Goal: Transaction & Acquisition: Purchase product/service

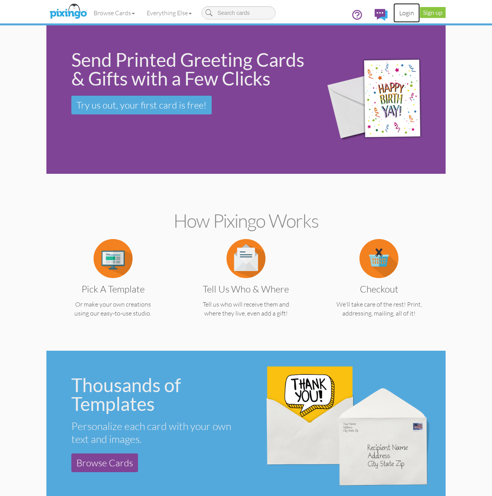
click at [404, 15] on link "Login" at bounding box center [407, 13] width 27 height 20
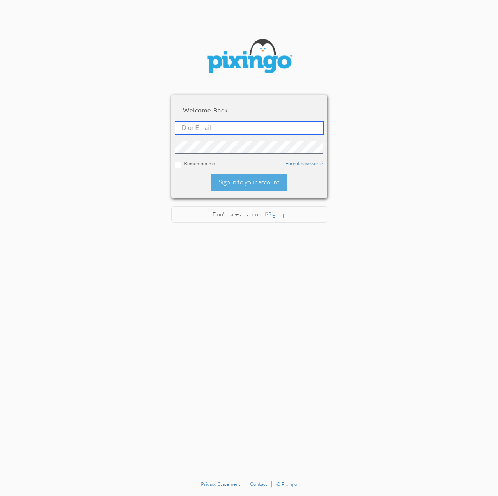
type input "hyrum.rosquist@kw.com"
click at [256, 123] on input "hyrum.rosquist@kw.com" at bounding box center [249, 127] width 148 height 13
click at [149, 139] on section "Welcome back! hyrum.rosquist@kw.com Remember me Forgot password? Sign in to you…" at bounding box center [249, 238] width 498 height 476
click at [206, 187] on div "Welcome back! hyrum.rosquist@kw.com Remember me Forgot password? Sign in to you…" at bounding box center [249, 146] width 156 height 103
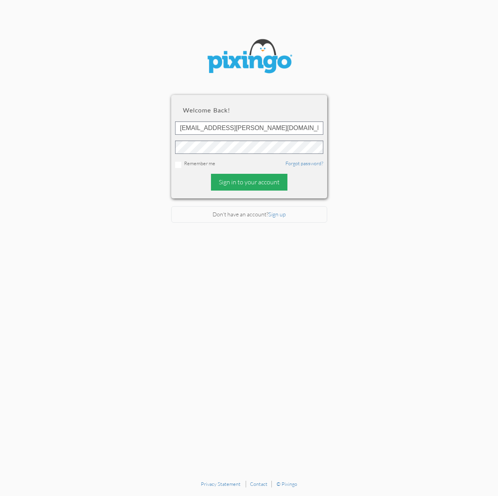
click at [218, 185] on div "Sign in to your account" at bounding box center [249, 182] width 76 height 17
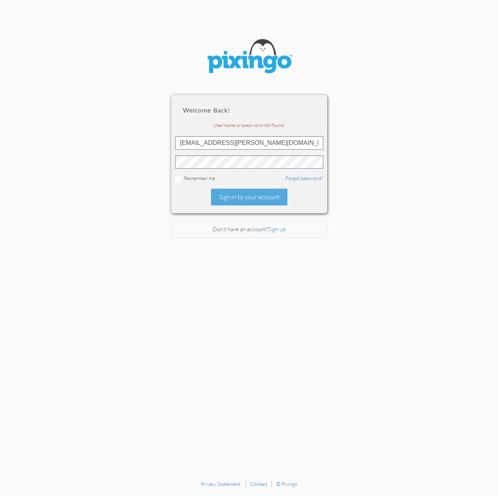
click at [201, 201] on div "Welcome back! Username or password not found. hyrum.rosquist@kw.com Remember me…" at bounding box center [249, 154] width 156 height 118
click at [217, 201] on div "Sign in to your account" at bounding box center [249, 196] width 76 height 17
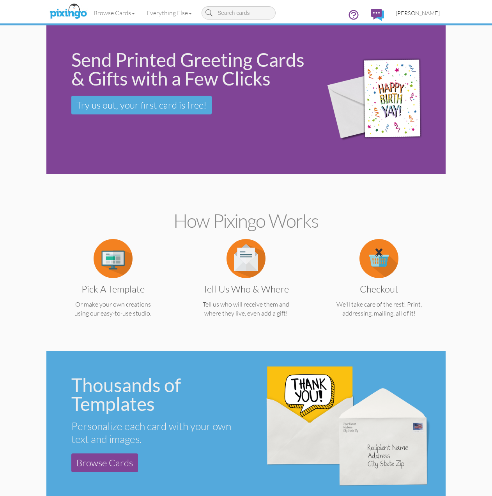
click at [420, 14] on span "[PERSON_NAME]" at bounding box center [418, 13] width 44 height 7
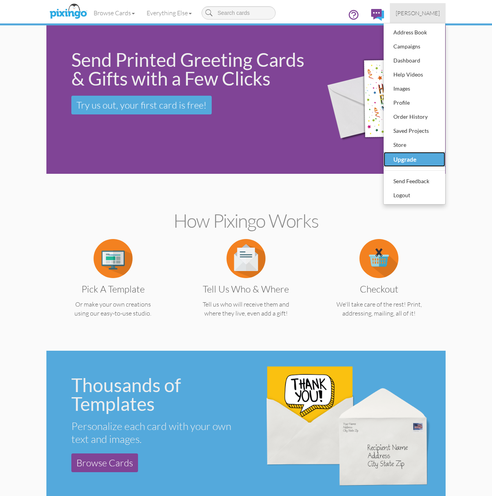
click at [416, 165] on div "Upgrade" at bounding box center [415, 159] width 46 height 12
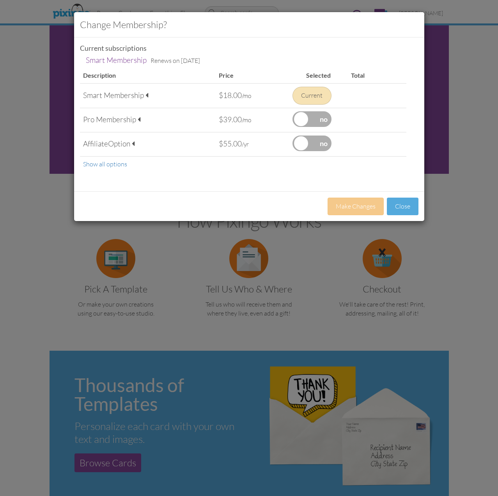
click at [308, 97] on div "Current" at bounding box center [312, 96] width 39 height 18
click at [400, 209] on button "Close" at bounding box center [403, 206] width 32 height 18
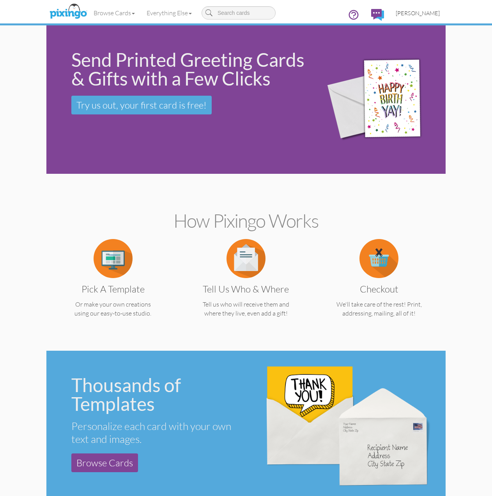
click at [425, 16] on link "[PERSON_NAME]" at bounding box center [418, 13] width 56 height 20
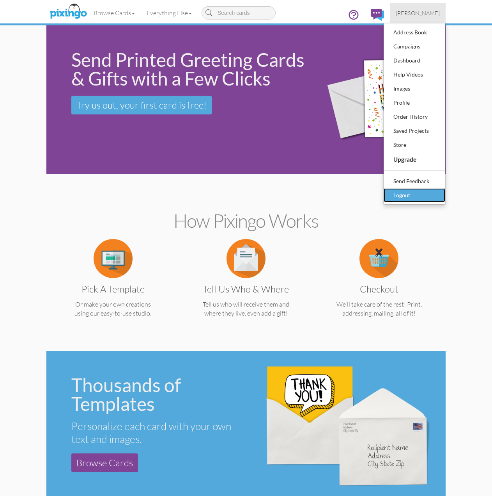
click at [414, 195] on div "Logout" at bounding box center [415, 195] width 46 height 12
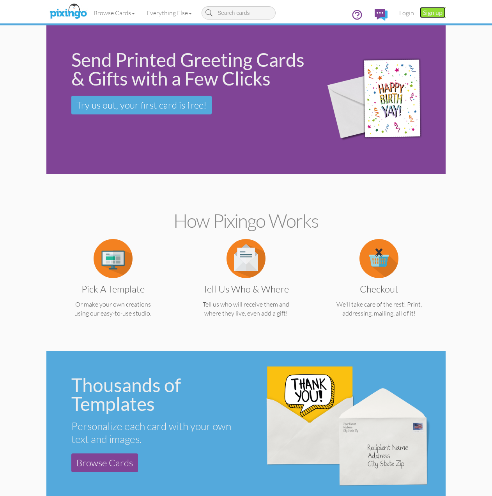
click at [428, 9] on link "Sign up" at bounding box center [433, 12] width 26 height 11
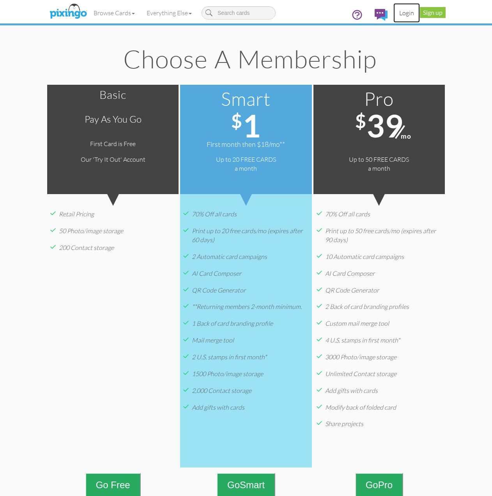
click at [417, 11] on link "Login" at bounding box center [407, 13] width 27 height 20
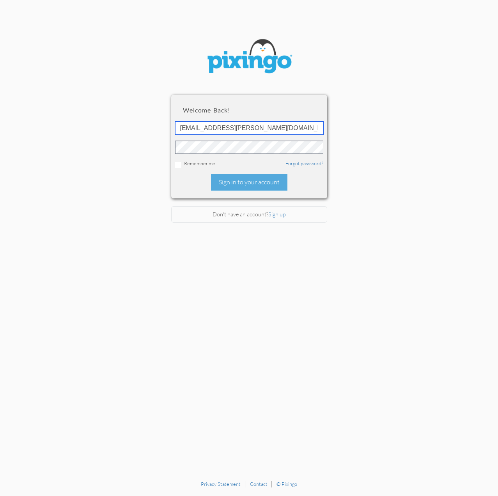
drag, startPoint x: 178, startPoint y: 128, endPoint x: 153, endPoint y: 123, distance: 25.9
click at [154, 124] on section "Welcome back! hyrum.rosquist@kw.com Remember me Forgot password? Sign in to you…" at bounding box center [249, 238] width 498 height 476
paste input "6146"
type input "6146"
click at [155, 151] on section "Welcome back! 6146 Remember me Forgot password? Sign in to your account Don't h…" at bounding box center [249, 238] width 498 height 476
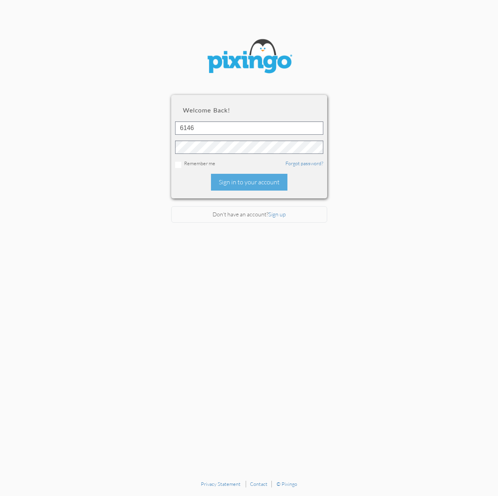
drag, startPoint x: 200, startPoint y: 177, endPoint x: 217, endPoint y: 179, distance: 16.9
click at [201, 177] on div "Welcome back! 6146 Remember me Forgot password? Sign in to your account" at bounding box center [249, 146] width 156 height 103
click at [221, 181] on div "Sign in to your account" at bounding box center [249, 182] width 76 height 17
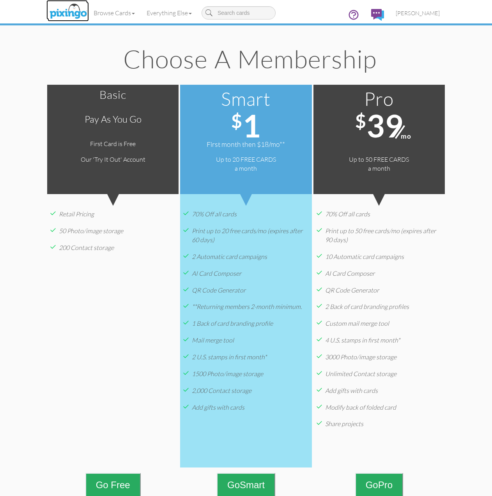
click at [61, 14] on img at bounding box center [68, 12] width 41 height 20
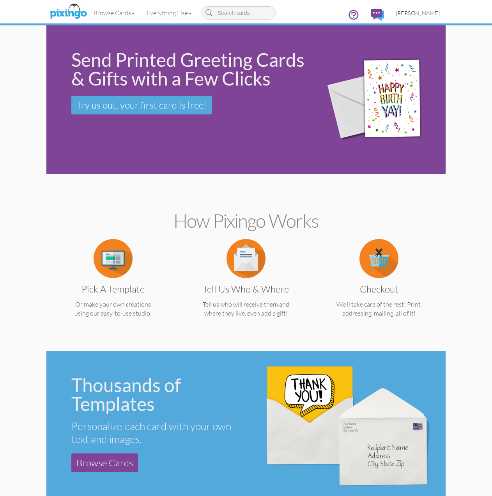
click at [415, 15] on span "[PERSON_NAME]" at bounding box center [418, 13] width 44 height 7
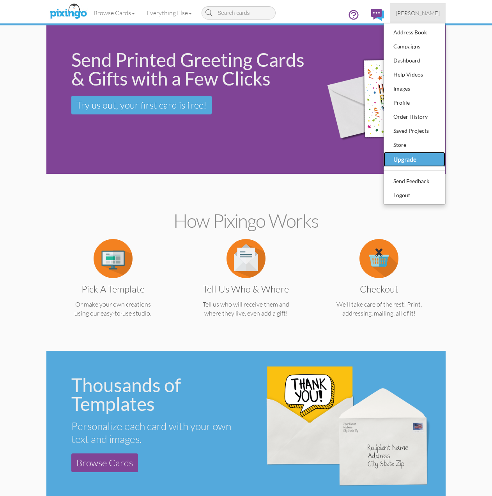
click at [415, 162] on div "Upgrade" at bounding box center [415, 159] width 46 height 12
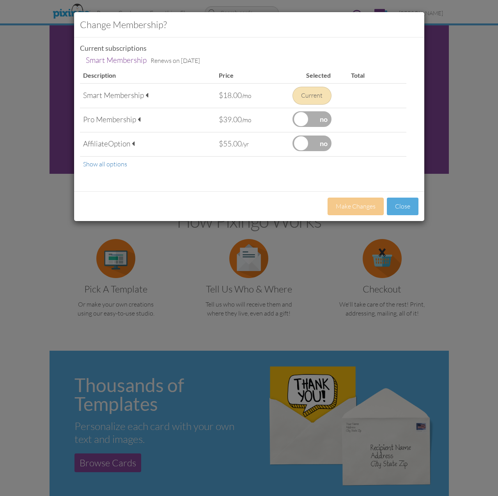
click at [44, 200] on div "Change Membership? Current subscriptions Smart Membership Renews on Oct 1, 2026…" at bounding box center [249, 248] width 498 height 496
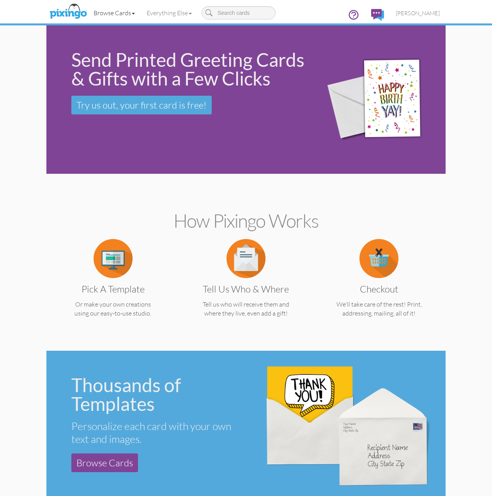
click at [123, 12] on link "Browse Cards" at bounding box center [114, 13] width 53 height 20
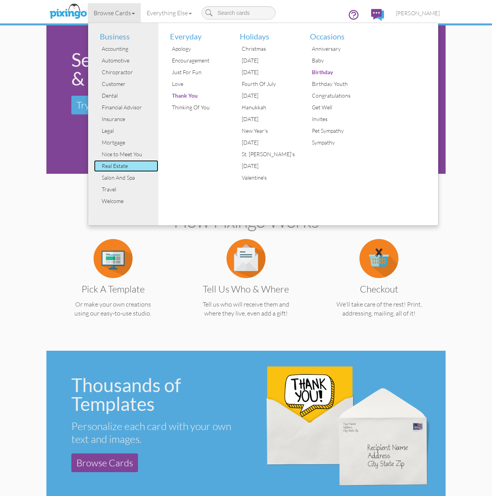
click at [124, 169] on div "Real Estate" at bounding box center [129, 166] width 59 height 12
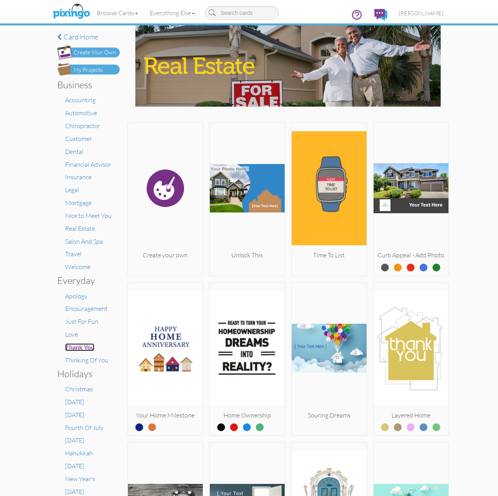
click at [71, 346] on span "Thank You" at bounding box center [79, 346] width 29 height 7
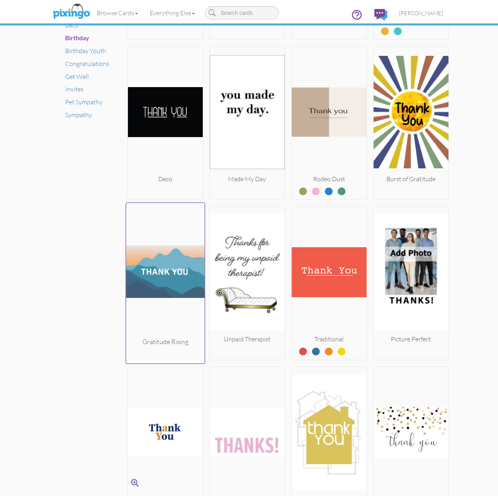
scroll to position [624, 0]
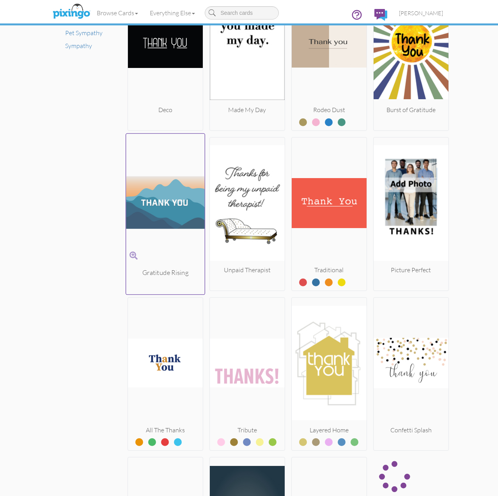
click at [162, 237] on img at bounding box center [165, 202] width 79 height 131
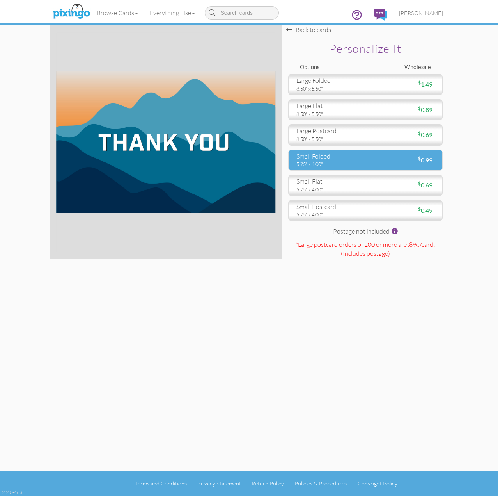
click at [343, 162] on div "5.75" x 4.00"" at bounding box center [328, 163] width 63 height 7
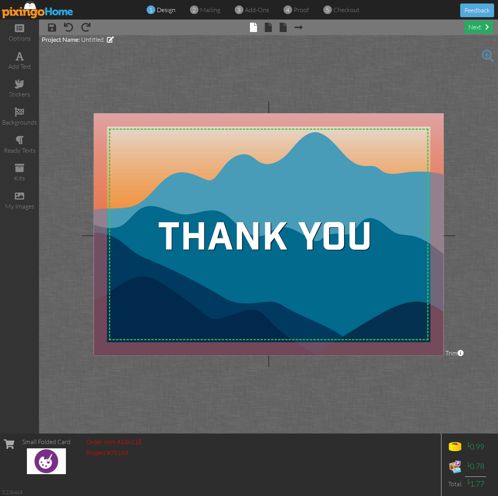
click at [475, 25] on div "next" at bounding box center [479, 27] width 28 height 13
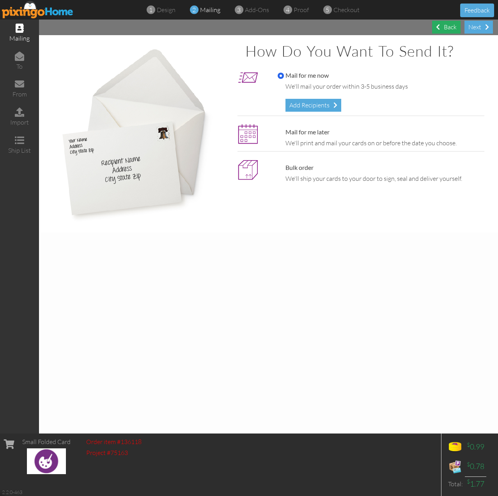
click at [452, 25] on div "Back" at bounding box center [446, 27] width 28 height 13
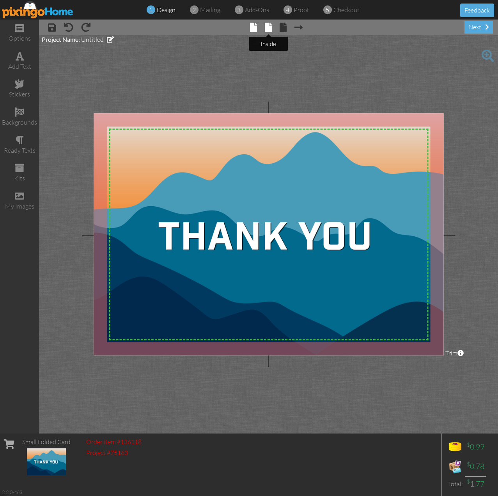
click at [268, 29] on span at bounding box center [268, 27] width 7 height 9
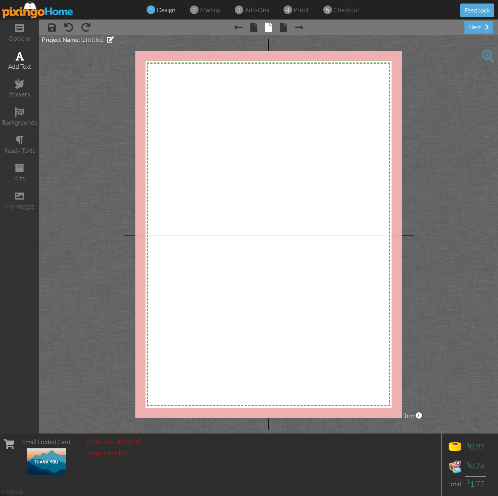
click at [18, 63] on div "add text" at bounding box center [19, 66] width 39 height 9
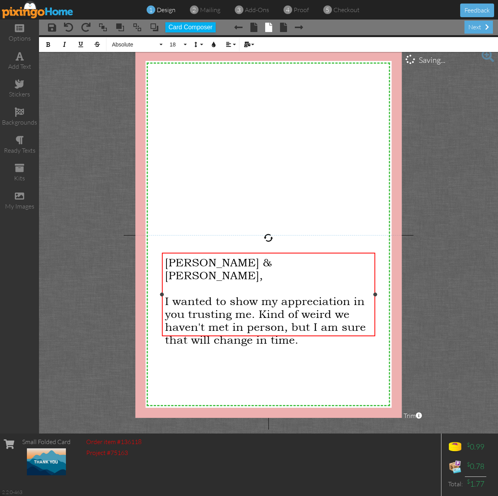
click at [311, 330] on div "I wanted to show my appreciation in you trusting me. Kind of weird we haven't m…" at bounding box center [268, 320] width 207 height 52
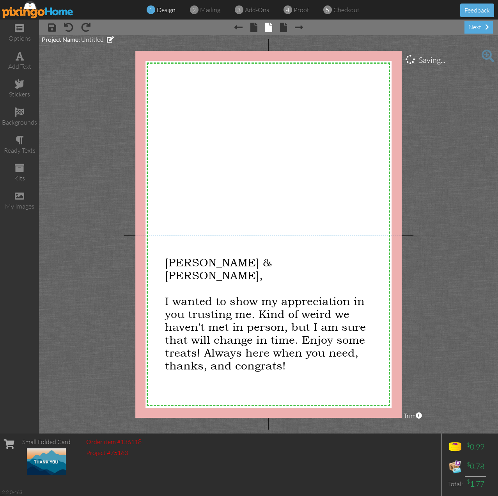
click at [429, 316] on project-studio-wrapper "X X X X X X X X X X X X X X X X X X X X X X X X X X X X X X X X X X X X X X X X…" at bounding box center [268, 234] width 459 height 398
click at [19, 190] on div "my images" at bounding box center [19, 200] width 39 height 27
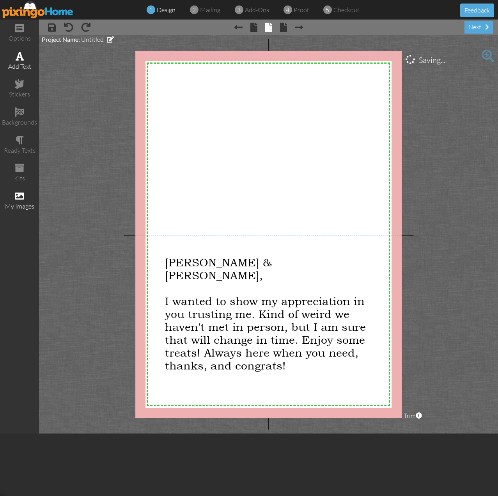
click at [11, 59] on div "add text" at bounding box center [19, 61] width 39 height 27
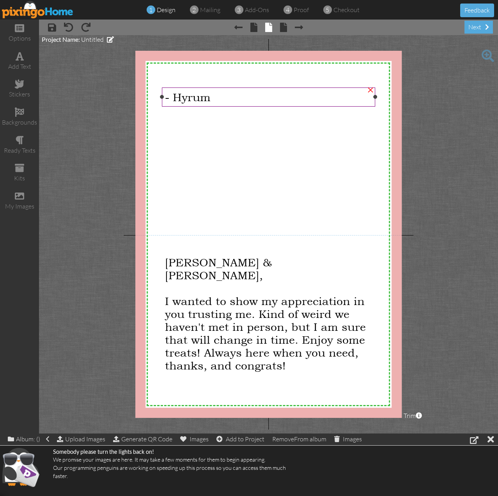
click at [230, 89] on div "- Hyrum" at bounding box center [268, 96] width 213 height 19
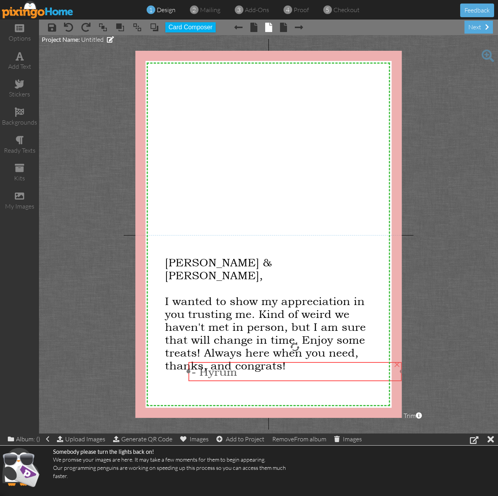
drag, startPoint x: 231, startPoint y: 104, endPoint x: 257, endPoint y: 374, distance: 270.9
click at [257, 374] on div "- Hyrum" at bounding box center [295, 371] width 207 height 13
drag, startPoint x: 401, startPoint y: 369, endPoint x: 248, endPoint y: 366, distance: 153.0
click at [248, 366] on div "- Hyrum ×" at bounding box center [218, 371] width 60 height 19
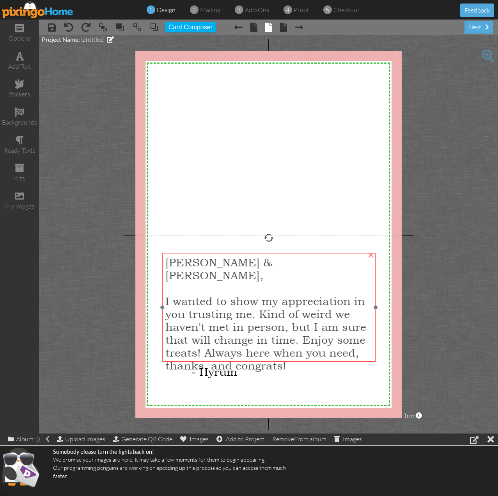
click at [373, 322] on div "I wanted to show my appreciation in you trusting me. Kind of weird we haven't m…" at bounding box center [268, 332] width 207 height 77
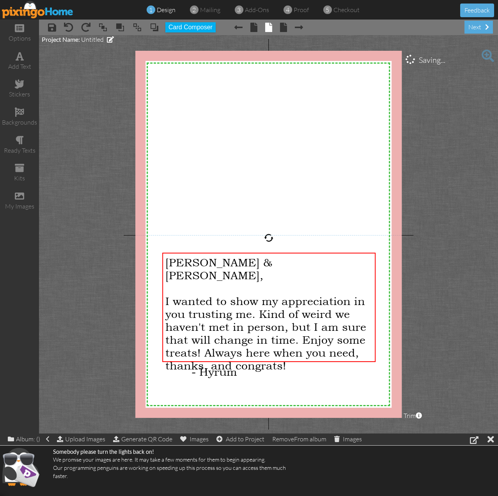
click at [461, 292] on project-studio-wrapper "X X X X X X X X X X X X X X X X X X X X X X X X X X X X X X X X X X X X X X X X…" at bounding box center [268, 234] width 459 height 398
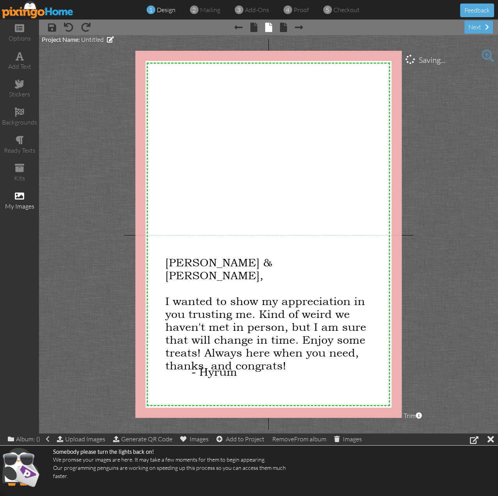
click at [25, 200] on div "my images" at bounding box center [19, 200] width 39 height 27
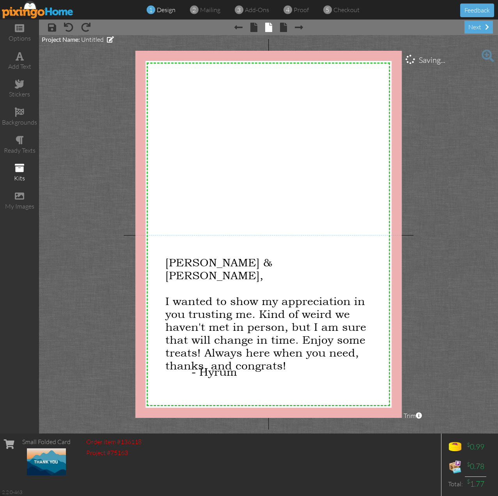
click at [17, 171] on span at bounding box center [19, 167] width 9 height 9
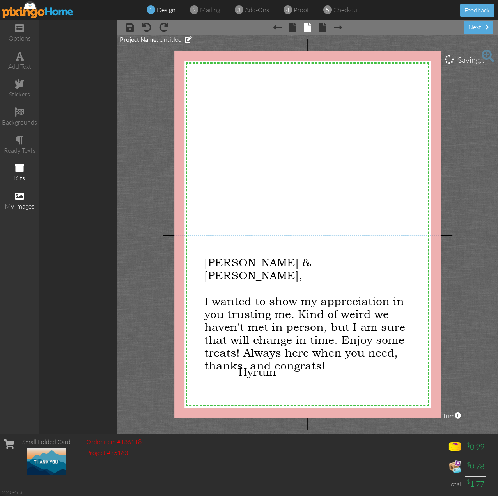
click at [19, 201] on div "my images" at bounding box center [19, 200] width 39 height 27
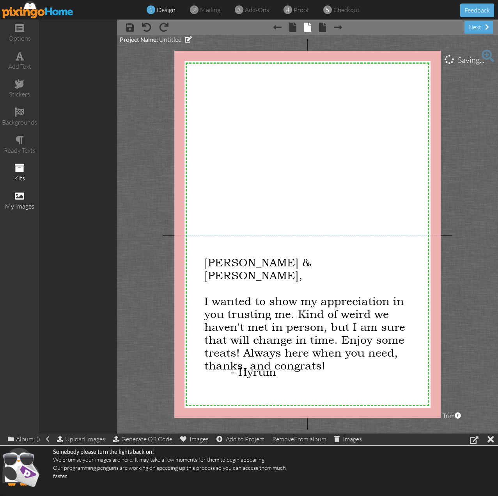
click at [20, 204] on div "my images" at bounding box center [19, 206] width 39 height 9
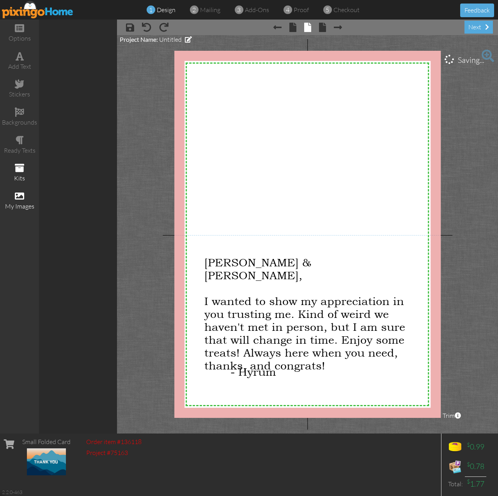
click at [20, 205] on div "my images" at bounding box center [19, 206] width 39 height 9
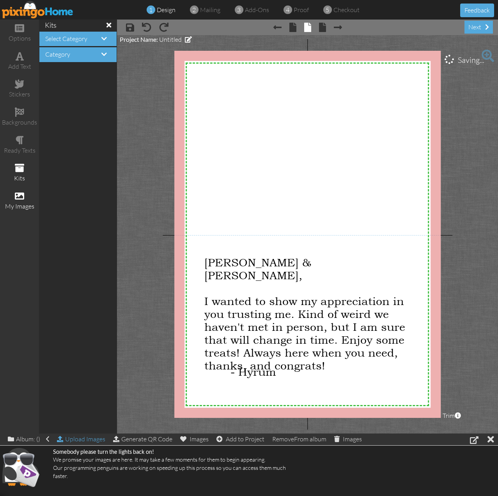
click at [89, 443] on div "Upload Images" at bounding box center [81, 438] width 48 height 11
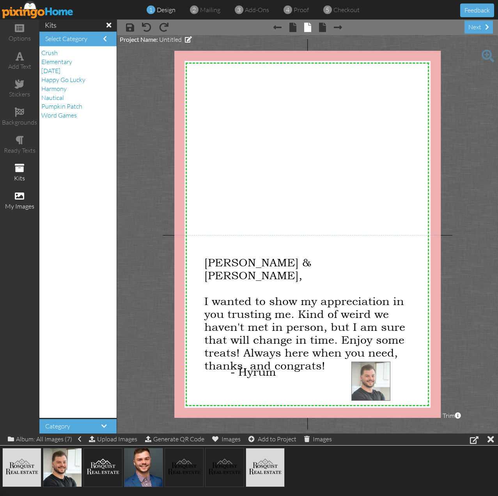
drag, startPoint x: 67, startPoint y: 470, endPoint x: 376, endPoint y: 384, distance: 320.5
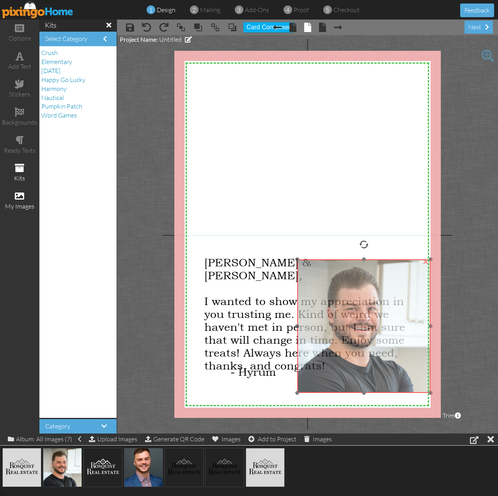
drag, startPoint x: 398, startPoint y: 386, endPoint x: 318, endPoint y: 272, distance: 139.2
click at [346, 292] on img at bounding box center [363, 325] width 133 height 133
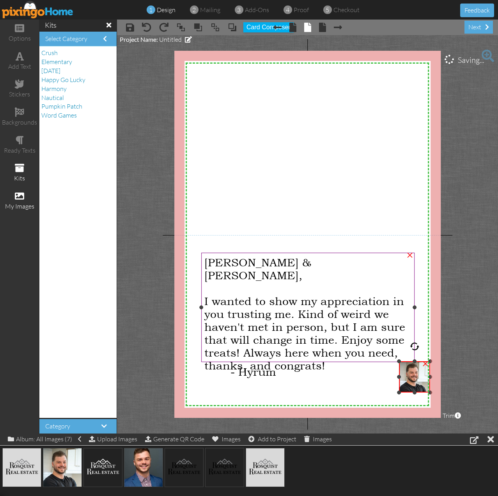
drag, startPoint x: 297, startPoint y: 259, endPoint x: 391, endPoint y: 361, distance: 139.2
click at [391, 361] on div "X X X X X X X X X X X X X X X X X X X X X X X X X X X X X X X X X X X X X X X X…" at bounding box center [307, 234] width 267 height 367
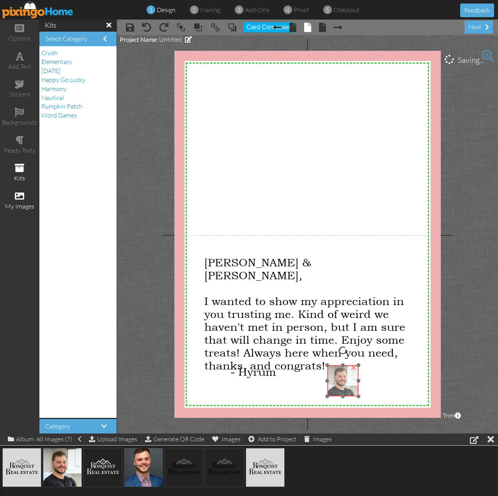
drag, startPoint x: 416, startPoint y: 382, endPoint x: 369, endPoint y: 367, distance: 48.7
click at [345, 384] on img at bounding box center [342, 380] width 31 height 31
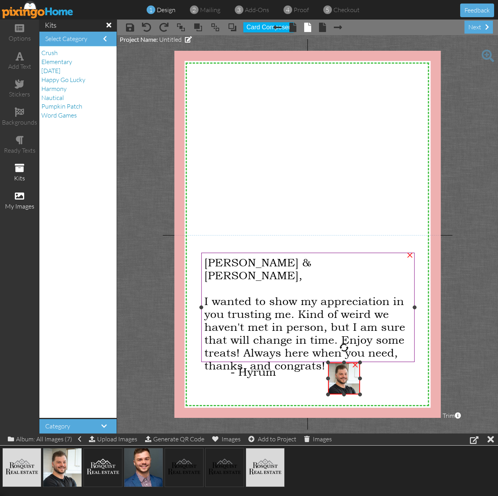
drag, startPoint x: 360, startPoint y: 363, endPoint x: 366, endPoint y: 362, distance: 5.5
click at [366, 362] on div "X X X X X X X X X X X X X X X X X X X X X X X X X X X X X X X X X X X X X X X X…" at bounding box center [307, 234] width 267 height 367
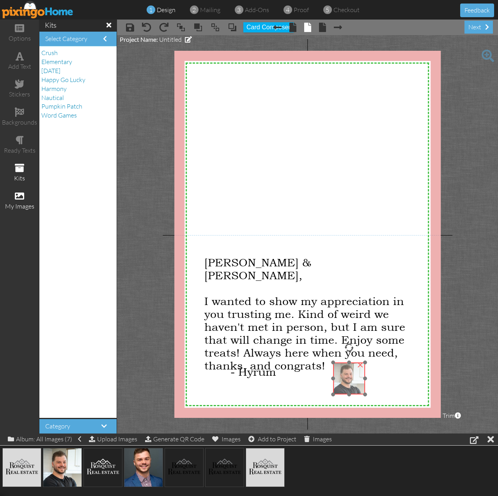
drag, startPoint x: 350, startPoint y: 377, endPoint x: 355, endPoint y: 377, distance: 5.1
click at [355, 377] on img at bounding box center [349, 378] width 32 height 32
drag, startPoint x: 276, startPoint y: 473, endPoint x: 280, endPoint y: 181, distance: 292.3
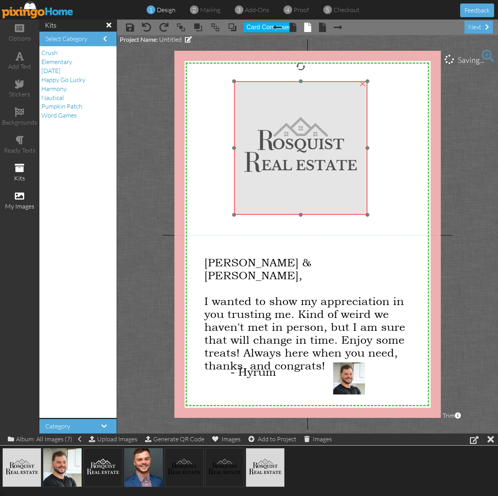
drag, startPoint x: 309, startPoint y: 162, endPoint x: 293, endPoint y: 137, distance: 29.5
click at [293, 137] on img at bounding box center [300, 147] width 133 height 133
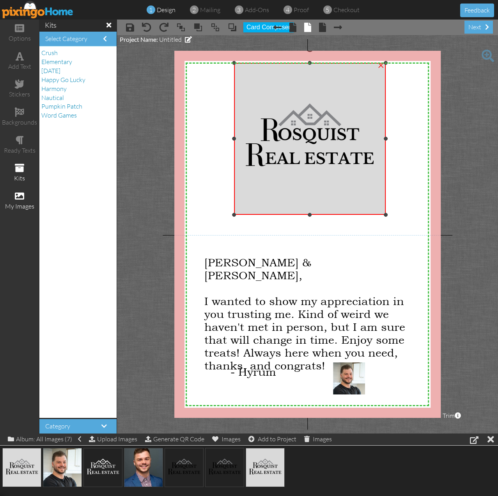
drag, startPoint x: 366, startPoint y: 80, endPoint x: 425, endPoint y: 61, distance: 61.0
click at [425, 61] on div "X X X X X X X X X X X X X X X X X X X X X X X X X X X X X X X X X X X X X X X X…" at bounding box center [307, 234] width 267 height 367
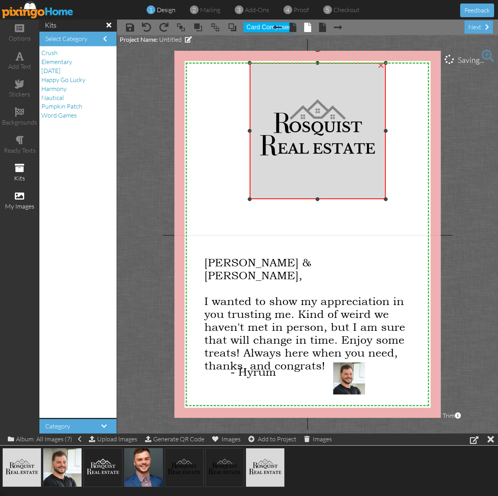
drag, startPoint x: 234, startPoint y: 213, endPoint x: 287, endPoint y: 194, distance: 56.3
click at [287, 194] on div "×" at bounding box center [318, 131] width 136 height 136
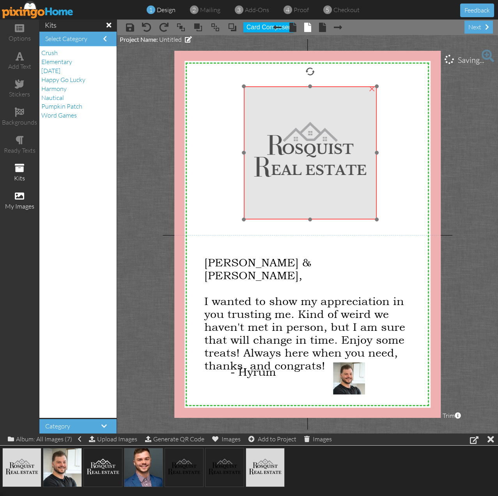
drag, startPoint x: 297, startPoint y: 167, endPoint x: 290, endPoint y: 186, distance: 20.5
click at [290, 186] on img at bounding box center [310, 152] width 133 height 133
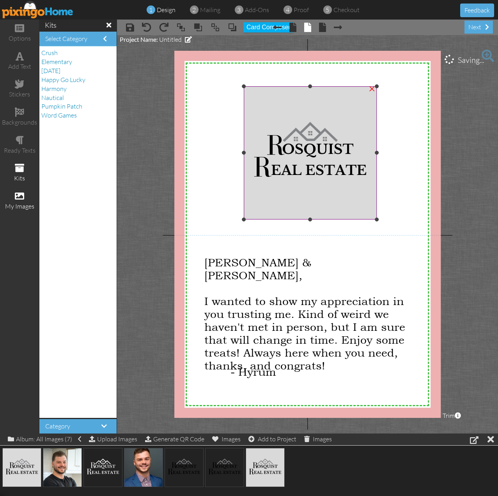
drag, startPoint x: 348, startPoint y: 384, endPoint x: 348, endPoint y: 200, distance: 184.6
click at [348, 200] on div "X X X X X X X X X X X X X X X X X X X X X X X X X X X X X X X X X X X X X X X X…" at bounding box center [307, 234] width 267 height 367
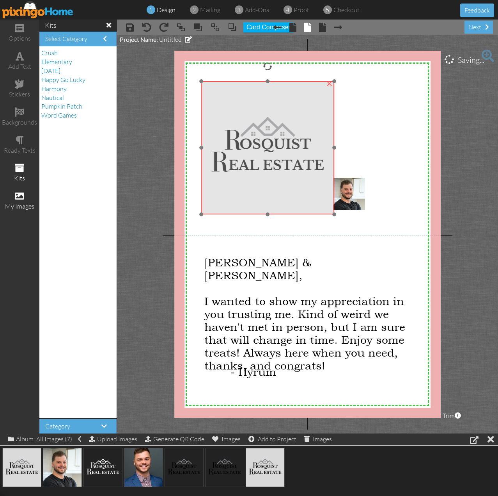
drag, startPoint x: 348, startPoint y: 199, endPoint x: 306, endPoint y: 194, distance: 42.8
click at [306, 194] on img at bounding box center [267, 147] width 133 height 133
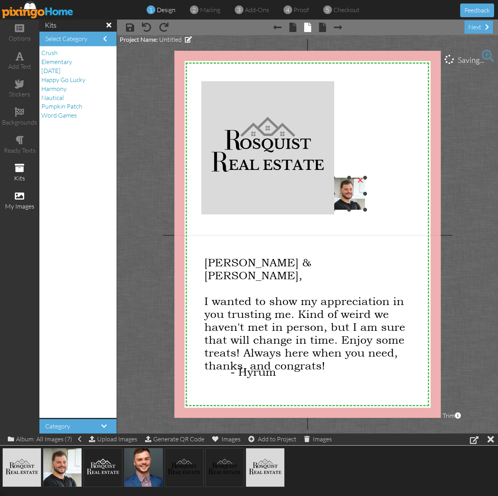
drag, startPoint x: 356, startPoint y: 193, endPoint x: 407, endPoint y: 163, distance: 59.0
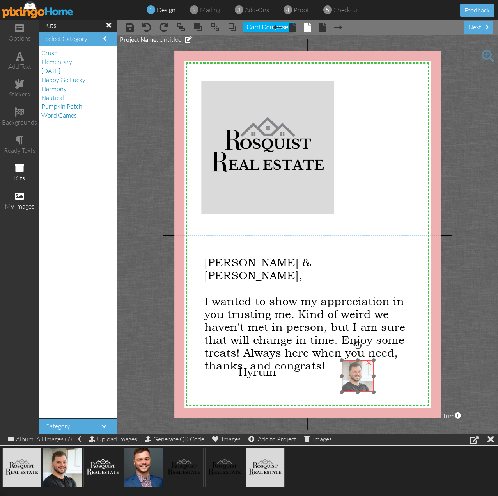
drag, startPoint x: 353, startPoint y: 197, endPoint x: 363, endPoint y: 379, distance: 182.1
click at [363, 379] on img at bounding box center [358, 376] width 32 height 32
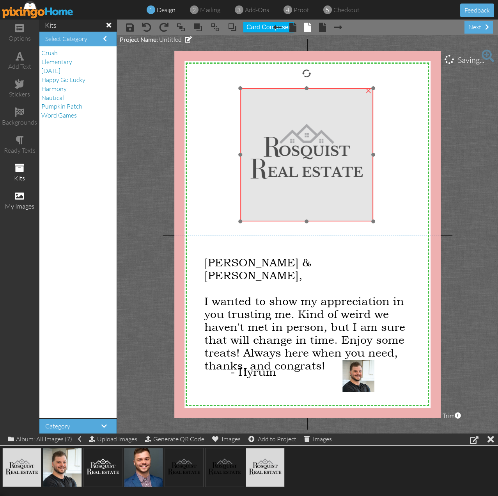
drag, startPoint x: 304, startPoint y: 154, endPoint x: 344, endPoint y: 161, distance: 40.4
click at [344, 161] on img at bounding box center [306, 154] width 133 height 133
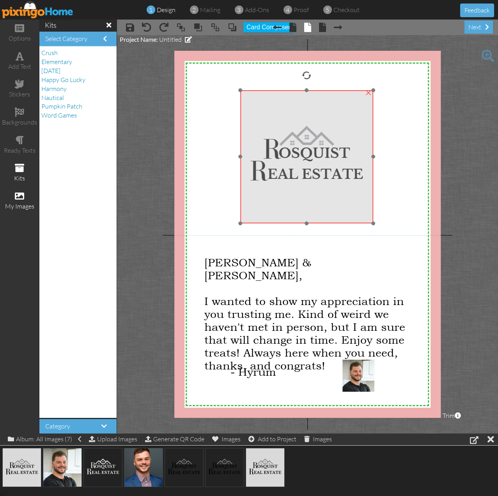
drag, startPoint x: 286, startPoint y: 152, endPoint x: 281, endPoint y: 152, distance: 5.1
click at [281, 152] on img at bounding box center [306, 156] width 133 height 133
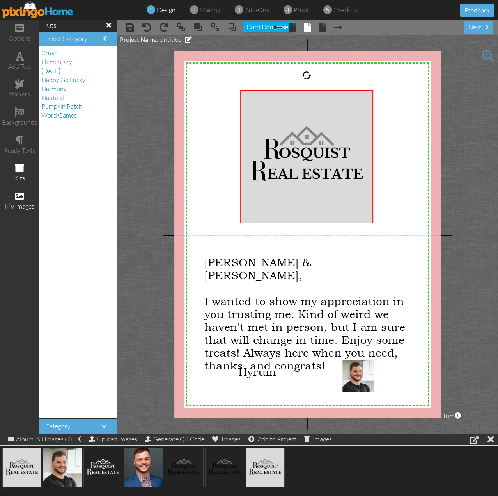
click at [452, 129] on project-studio-wrapper "X X X X X X X X X X X X X X X X X X X X X X X X X X X X X X X X X X X X X X X X…" at bounding box center [307, 234] width 381 height 398
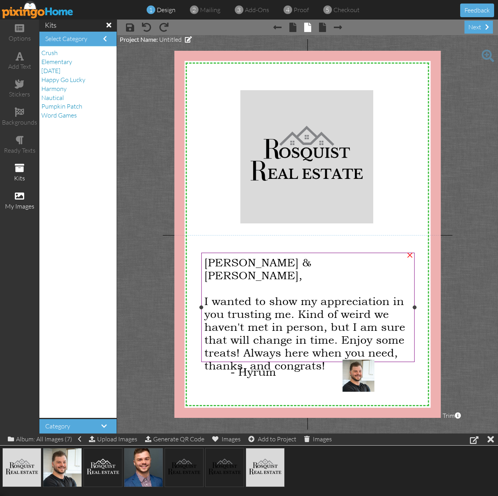
click at [229, 305] on span "I wanted to show my appreciation in you trusting me. Kind of weird we haven't m…" at bounding box center [304, 332] width 201 height 77
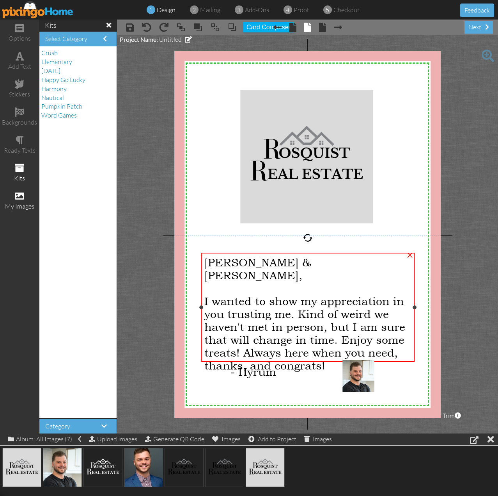
click at [228, 305] on span "I wanted to show my appreciation in you trusting me. Kind of weird we haven't m…" at bounding box center [304, 332] width 201 height 77
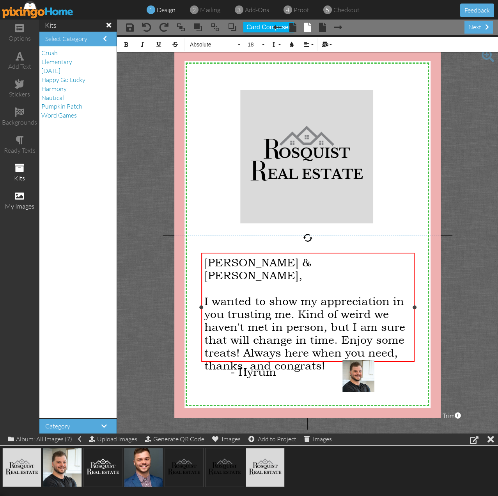
click at [226, 303] on span "I wanted to show my appreciation in you trusting me. Kind of weird we haven't m…" at bounding box center [304, 332] width 201 height 77
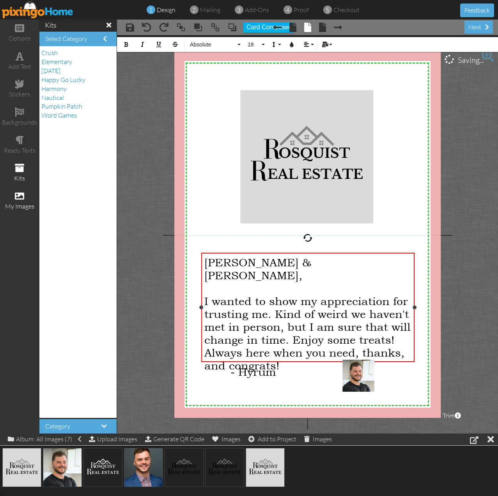
click at [267, 304] on span "I wanted to show my appreciation for trusting me. Kind of weird we haven't met …" at bounding box center [307, 332] width 206 height 77
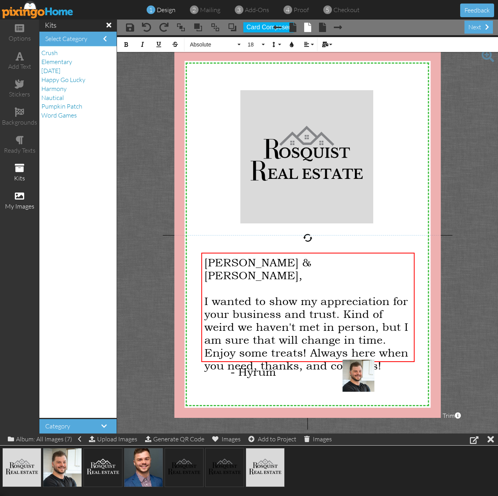
click at [467, 241] on project-studio-wrapper "X X X X X X X X X X X X X X X X X X X X X X X X X X X X X X X X X X X X X X X X…" at bounding box center [307, 234] width 381 height 398
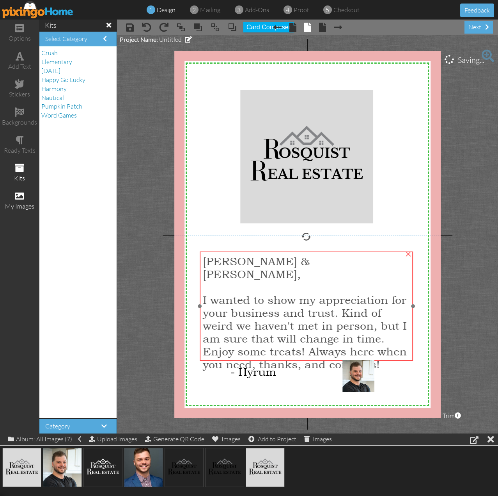
click at [375, 297] on span "I wanted to show my appreciation for your business and trust. Kind of weird we …" at bounding box center [305, 331] width 204 height 77
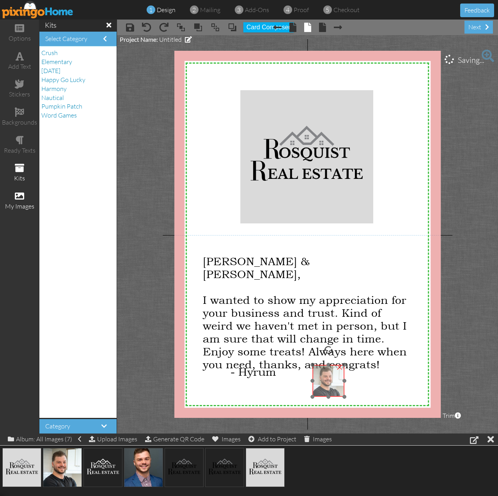
drag, startPoint x: 363, startPoint y: 382, endPoint x: 333, endPoint y: 387, distance: 30.1
click at [333, 387] on img at bounding box center [329, 380] width 32 height 32
drag, startPoint x: 273, startPoint y: 375, endPoint x: 291, endPoint y: 383, distance: 20.3
click at [291, 383] on span "- Hyrum" at bounding box center [272, 379] width 46 height 13
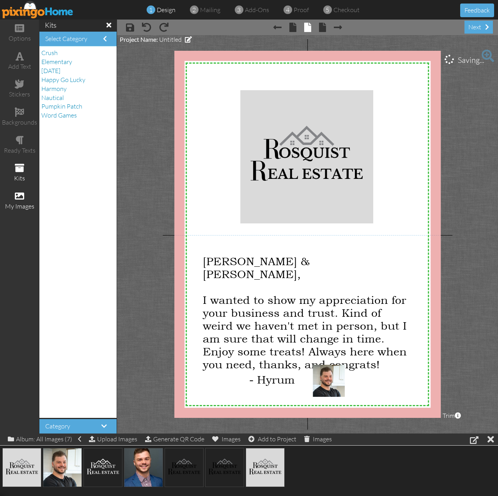
click at [468, 294] on project-studio-wrapper "X X X X X X X X X X X X X X X X X X X X X X X X X X X X X X X X X X X X X X X X…" at bounding box center [307, 234] width 381 height 398
click at [476, 28] on div "next" at bounding box center [479, 27] width 28 height 13
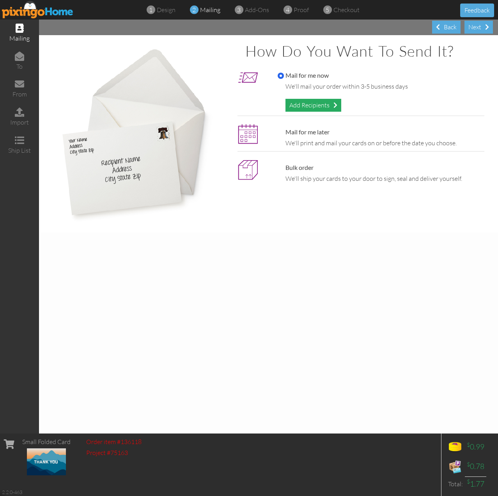
click at [318, 107] on div "Add Recipients" at bounding box center [314, 105] width 56 height 13
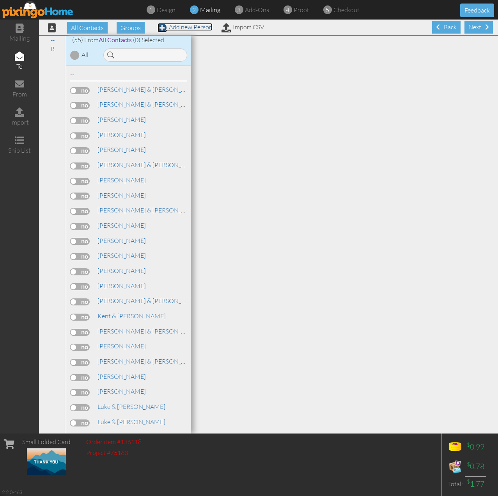
click at [171, 29] on link "Add new Person" at bounding box center [185, 27] width 55 height 8
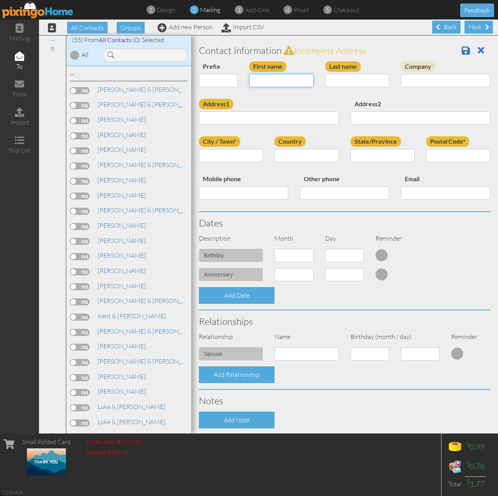
click at [261, 85] on input "First name" at bounding box center [281, 80] width 64 height 13
type input "[PERSON_NAME] & [PERSON_NAME]"
type input "Hale"
type input "5222 Fraser Valley ln"
type input "Colorado Springs"
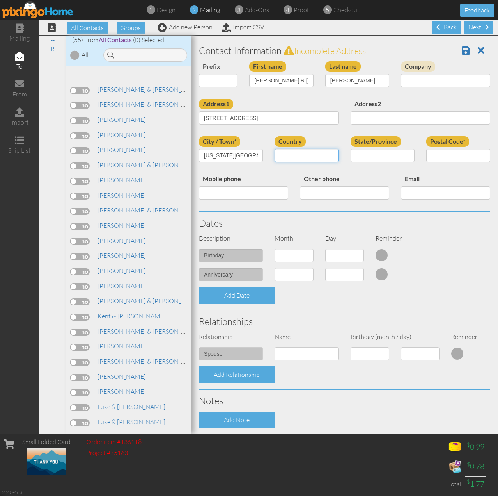
select select "object:3646"
click at [378, 159] on select "AA (Military) AE (Military) Alabama Alaska American Samoa AP (Military) Arizona…" at bounding box center [383, 155] width 64 height 13
select select "object:3900"
click at [351, 149] on select "AA (Military) AE (Military) Alabama Alaska American Samoa AP (Military) Arizona…" at bounding box center [383, 155] width 64 height 13
click at [434, 160] on input "Postal Code*" at bounding box center [458, 155] width 64 height 13
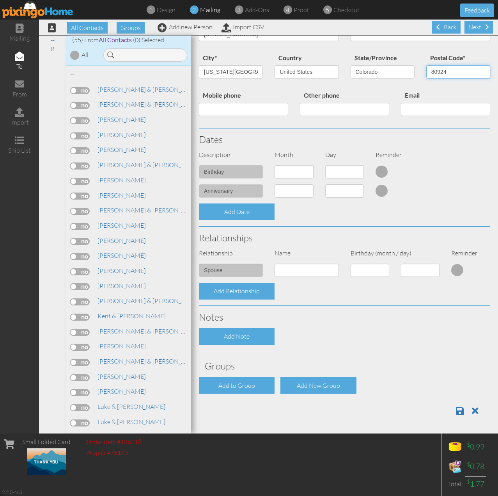
scroll to position [84, 0]
type input "80924"
click at [288, 186] on select "1 - Jan 2 - Feb 3 - Mar 4 - Apr 5 - May 6 - Jun 7 - Jul 8 - Aug 9 - Sep 10 - Oc…" at bounding box center [294, 190] width 39 height 13
select select "object:3642"
click at [275, 184] on select "1 - Jan 2 - Feb 3 - Mar 4 - Apr 5 - May 6 - Jun 7 - Jul 8 - Aug 9 - Sep 10 - Oc…" at bounding box center [294, 190] width 39 height 13
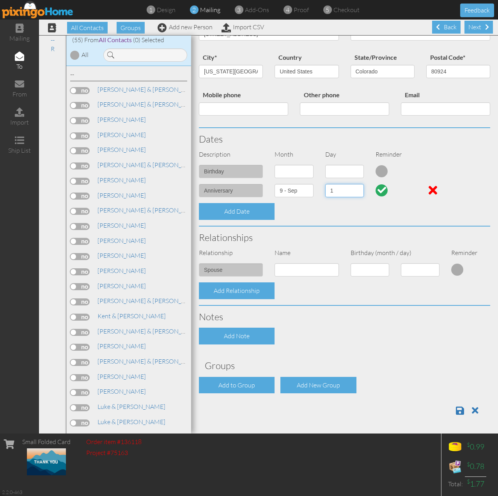
click at [341, 193] on select "1 2 3 4 5 6 7 8 9 10 11 12 13 14 15 16 17 18 19 20 21 22 23 24 25 26 27 28 29 30" at bounding box center [344, 190] width 39 height 13
select select "number:22"
click at [325, 184] on select "1 2 3 4 5 6 7 8 9 10 11 12 13 14 15 16 17 18 19 20 21 22 23 24 25 26 27 28 29 30" at bounding box center [344, 190] width 39 height 13
click at [456, 410] on span at bounding box center [460, 409] width 8 height 9
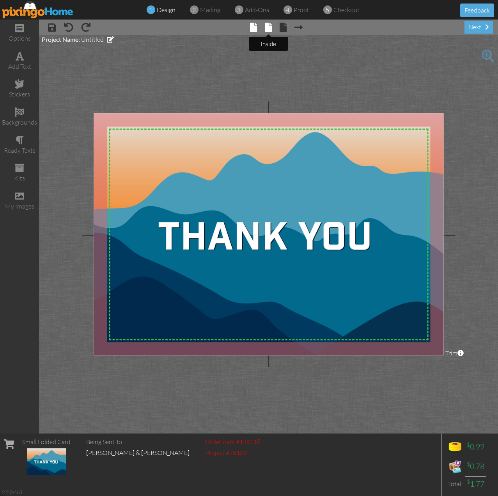
click at [267, 27] on span at bounding box center [268, 27] width 7 height 9
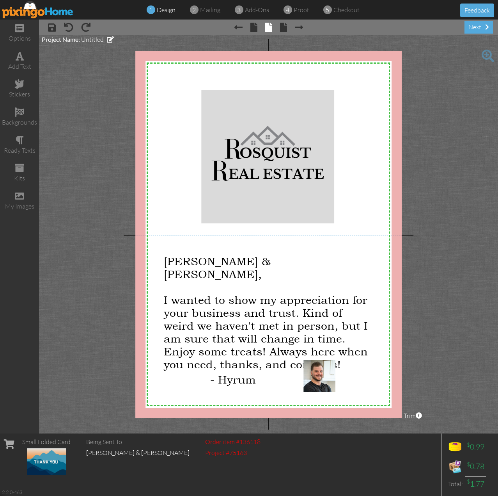
click at [287, 28] on span "× Next page" at bounding box center [295, 27] width 16 height 12
click at [283, 27] on span at bounding box center [283, 27] width 7 height 9
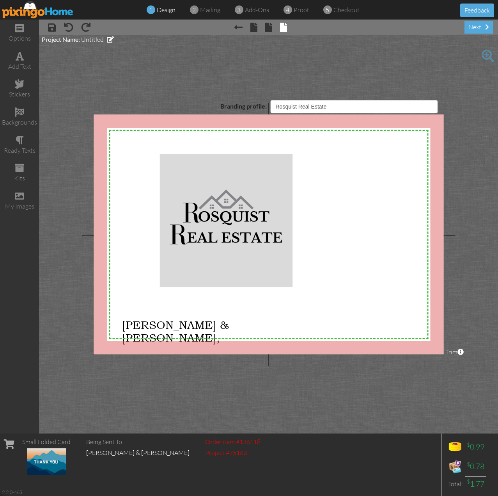
select select "object:143"
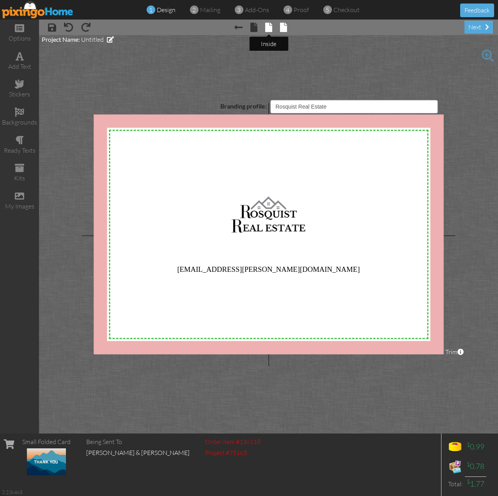
click at [268, 24] on span at bounding box center [268, 27] width 7 height 9
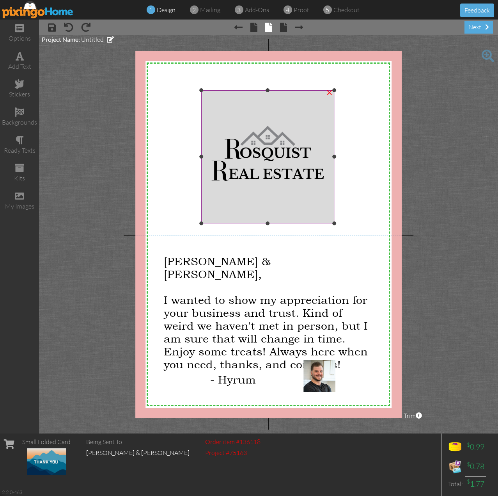
click at [261, 147] on img at bounding box center [267, 156] width 133 height 133
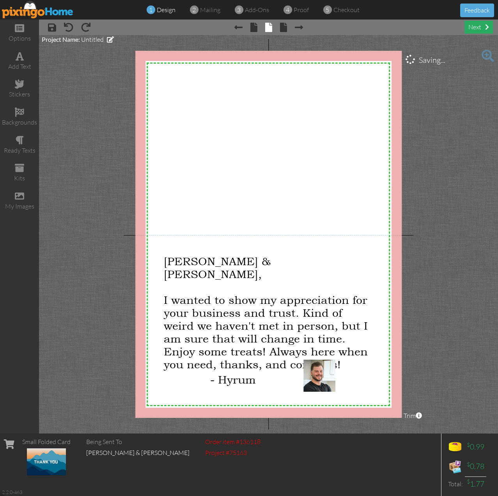
click at [487, 26] on span at bounding box center [487, 27] width 4 height 6
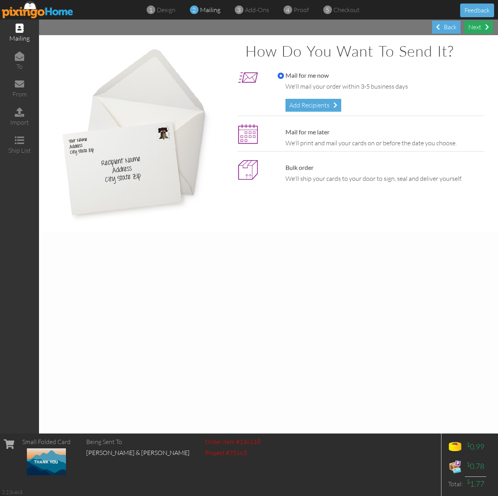
click at [485, 29] on span at bounding box center [487, 27] width 4 height 6
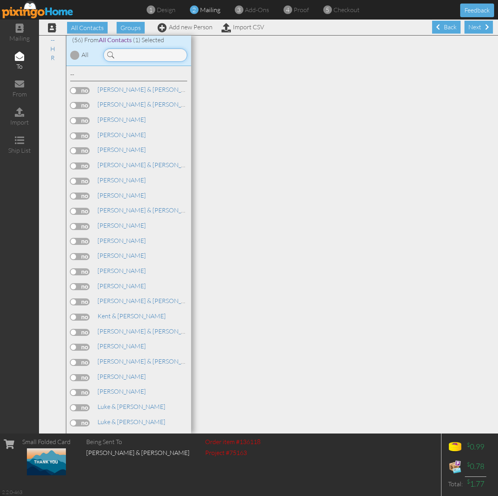
click at [162, 54] on input at bounding box center [145, 54] width 84 height 13
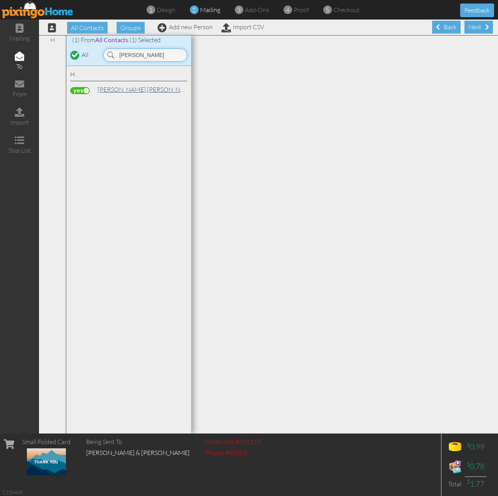
type input "joe"
click at [114, 90] on link "Hale, Tiffany & Joe" at bounding box center [174, 89] width 155 height 9
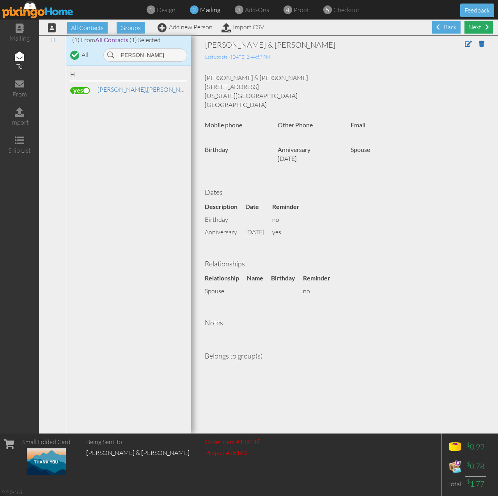
click at [475, 29] on div "Next" at bounding box center [479, 27] width 28 height 13
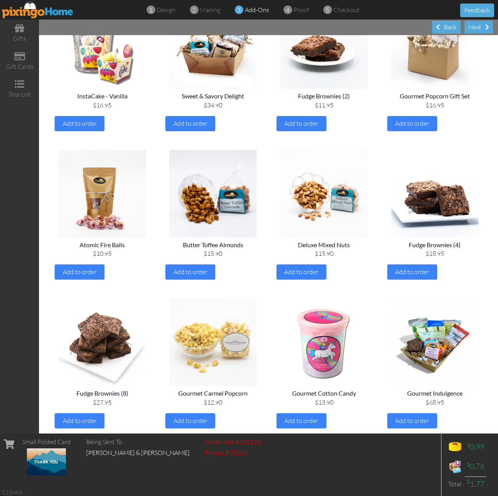
scroll to position [55, 0]
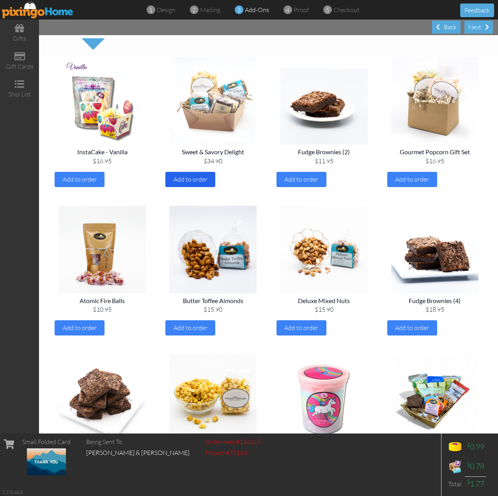
click at [201, 183] on div "Add to order" at bounding box center [190, 179] width 50 height 15
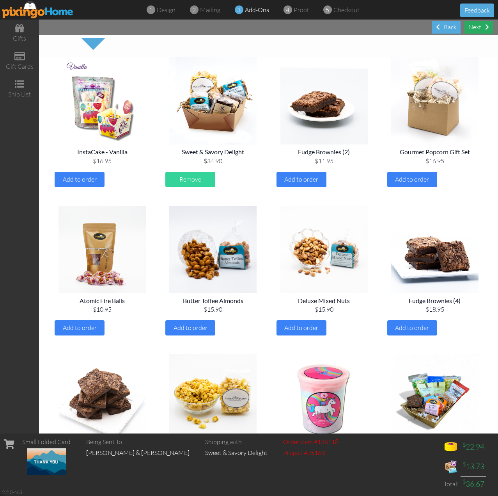
click at [478, 28] on div "Next" at bounding box center [479, 27] width 28 height 13
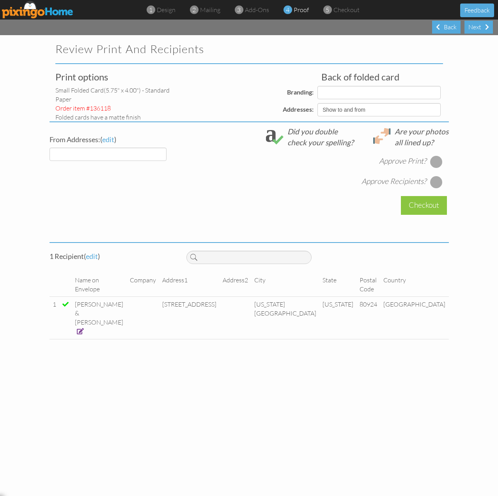
select select "object:447"
select select "object:446"
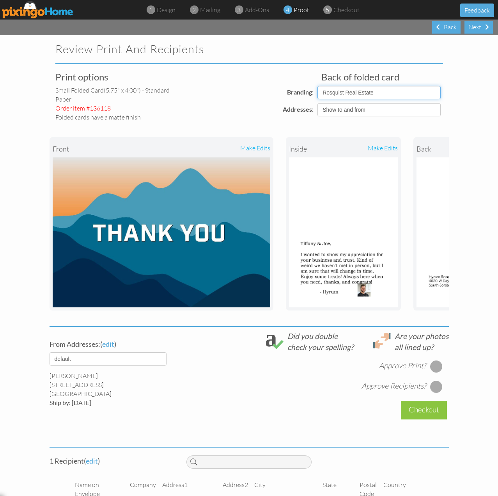
click at [358, 94] on select "Pixingo Default Profile Rosquist Real Estate" at bounding box center [379, 92] width 123 height 13
click at [274, 79] on div "Back of folded card Branding: Pixingo Default Profile Rosquist Real Estate Addr…" at bounding box center [316, 94] width 266 height 44
click at [324, 112] on select "Show to and from Show from only Hide to and from" at bounding box center [379, 109] width 123 height 13
click at [250, 92] on div "Branding:" at bounding box center [251, 92] width 127 height 13
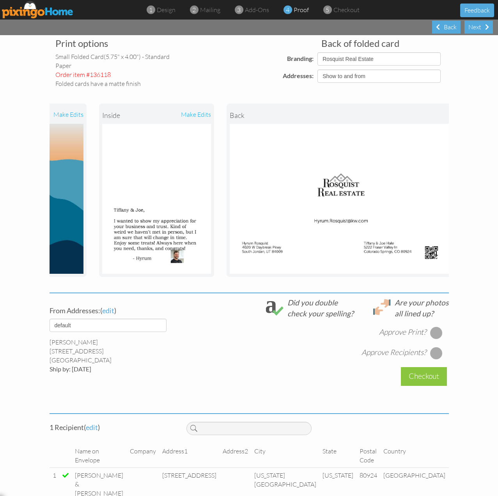
scroll to position [0, 187]
click at [162, 12] on span "design" at bounding box center [166, 10] width 19 height 8
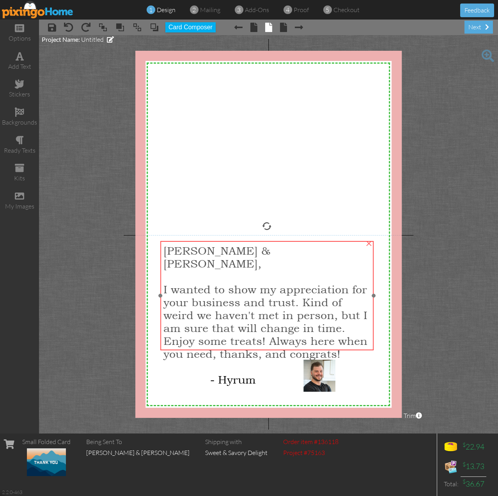
drag, startPoint x: 284, startPoint y: 316, endPoint x: 284, endPoint y: 306, distance: 10.5
click at [284, 306] on span "I wanted to show my appreciation for your business and trust. Kind of weird we …" at bounding box center [265, 320] width 204 height 77
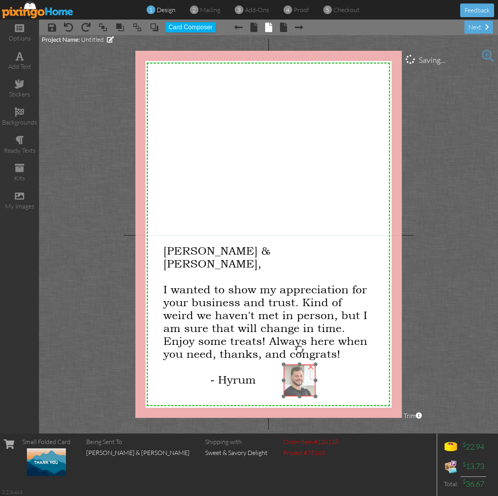
drag, startPoint x: 315, startPoint y: 378, endPoint x: 291, endPoint y: 383, distance: 24.3
click at [291, 383] on img at bounding box center [300, 380] width 32 height 32
drag, startPoint x: 246, startPoint y: 382, endPoint x: 259, endPoint y: 377, distance: 13.5
click at [255, 382] on span "- Hyrum" at bounding box center [240, 379] width 46 height 13
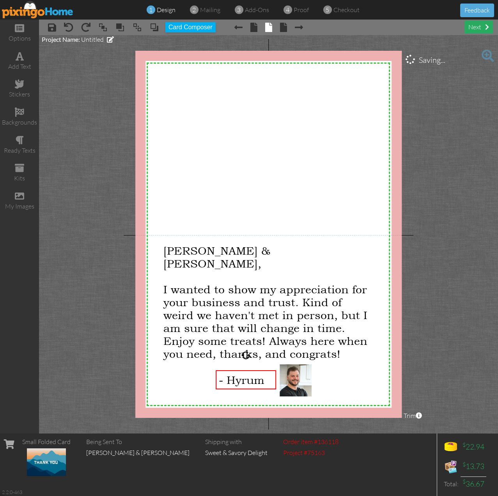
click at [465, 24] on div "next" at bounding box center [479, 27] width 28 height 13
click at [301, 13] on div "4 proof" at bounding box center [298, 9] width 21 height 9
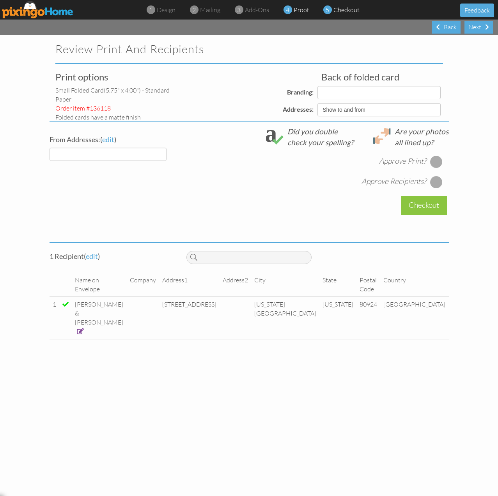
select select "object:583"
select select "object:584"
click at [263, 11] on span "add-ons" at bounding box center [257, 10] width 24 height 8
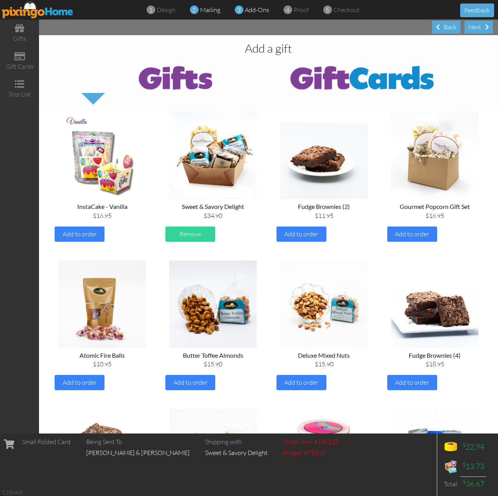
click at [205, 13] on span "mailing" at bounding box center [210, 10] width 20 height 8
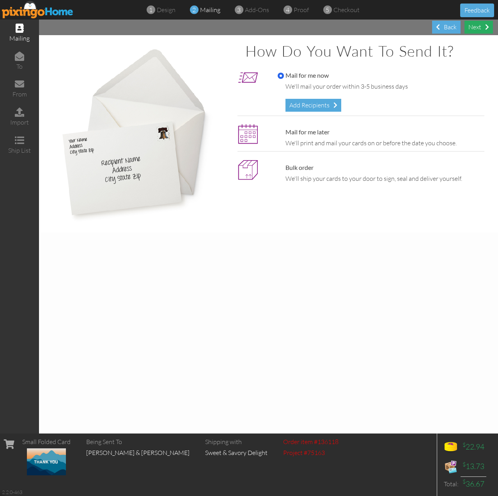
click at [478, 28] on div "Next" at bounding box center [479, 27] width 28 height 13
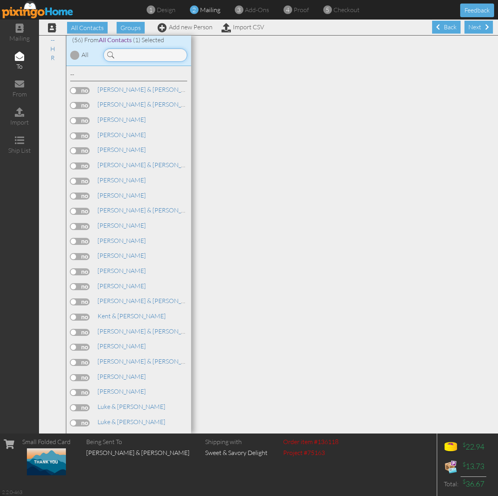
click at [155, 55] on input at bounding box center [145, 54] width 84 height 13
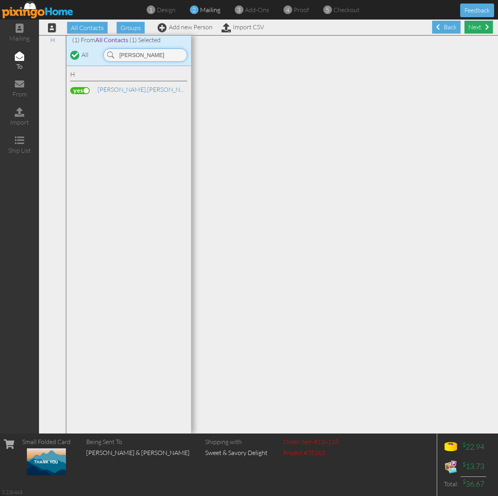
type input "joe"
click at [474, 26] on div "Next" at bounding box center [479, 27] width 28 height 13
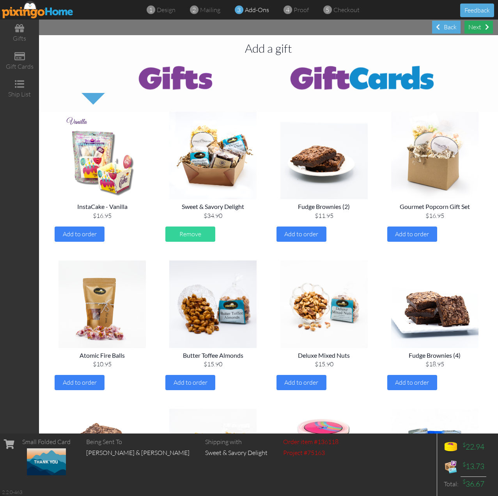
click at [478, 29] on div "Next" at bounding box center [479, 27] width 28 height 13
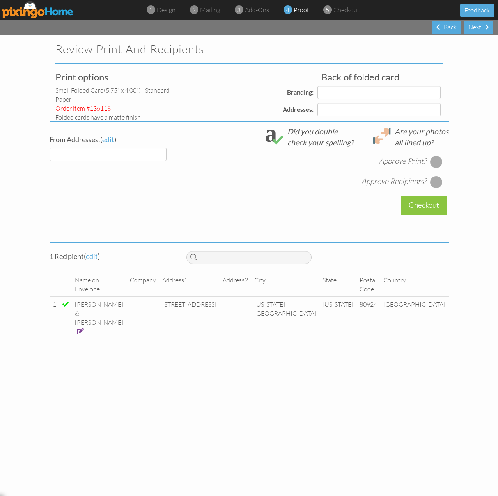
select select "object:906"
select select "object:911"
select select "object:909"
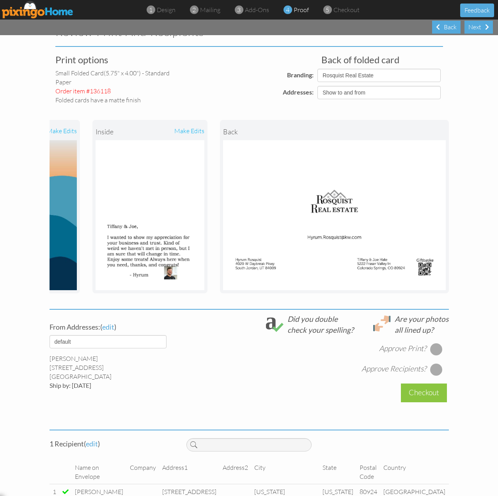
scroll to position [34, 0]
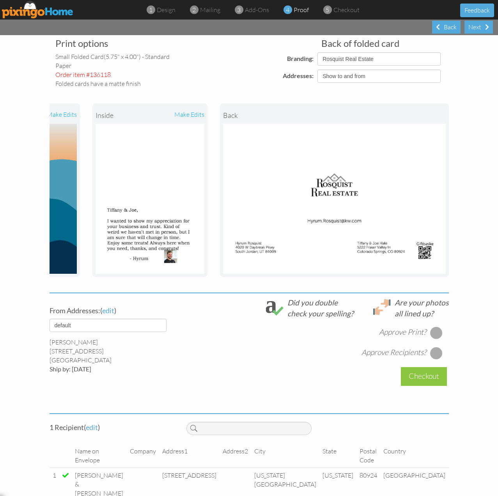
click at [431, 334] on div at bounding box center [436, 332] width 12 height 12
click at [433, 359] on div at bounding box center [436, 352] width 12 height 12
click at [426, 381] on div "Checkout" at bounding box center [424, 376] width 46 height 18
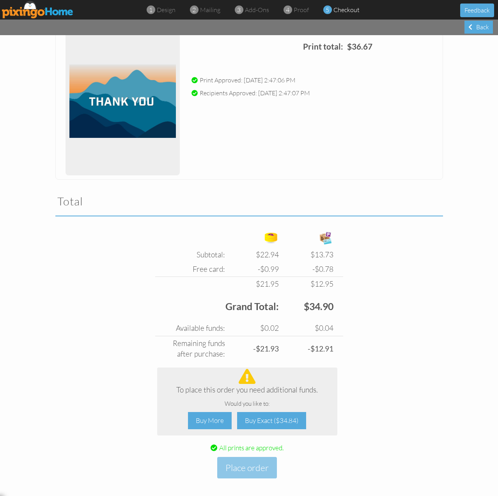
scroll to position [109, 0]
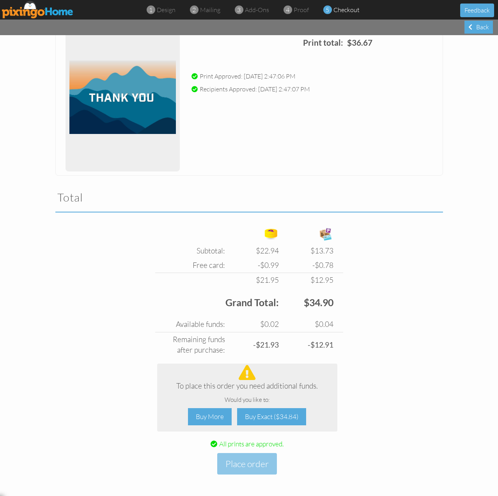
click at [280, 422] on div "Buy Exact ($34.84)" at bounding box center [271, 417] width 69 height 18
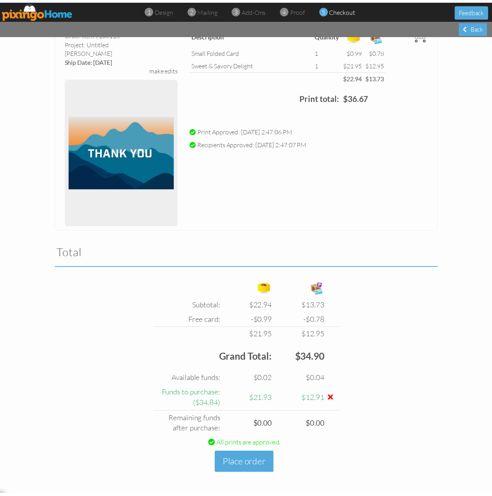
scroll to position [55, 0]
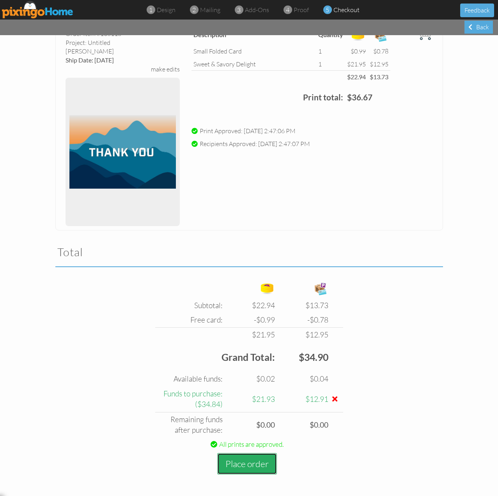
click at [253, 470] on button "Place order" at bounding box center [247, 463] width 60 height 21
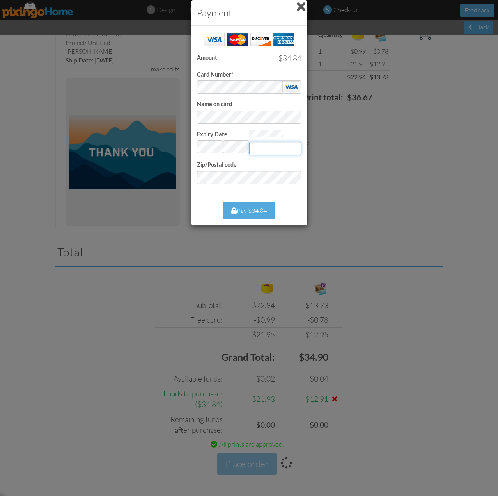
click at [264, 146] on input "Expiry Date" at bounding box center [275, 148] width 52 height 13
type input "761"
click at [253, 208] on div "Pay $34.84" at bounding box center [249, 210] width 51 height 17
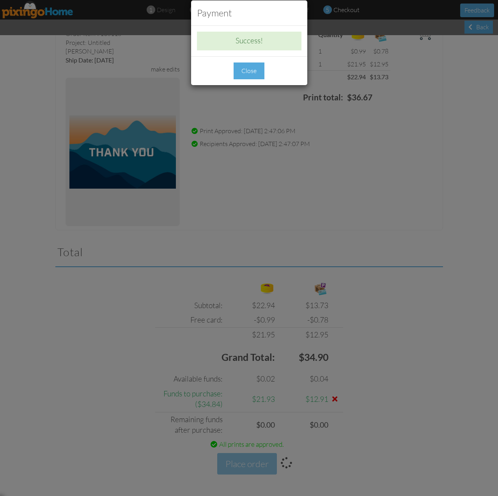
click at [247, 75] on div "Close" at bounding box center [249, 70] width 31 height 17
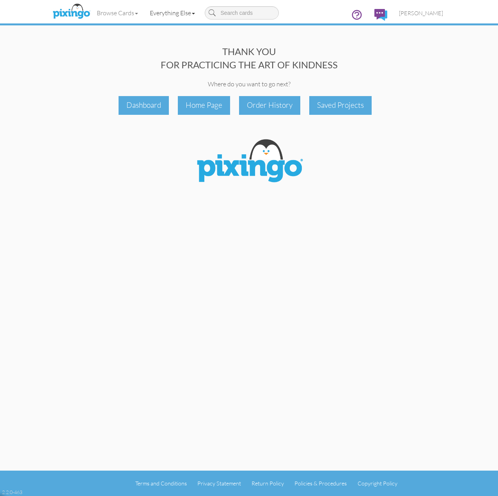
click at [163, 16] on link "Everything Else" at bounding box center [172, 13] width 57 height 20
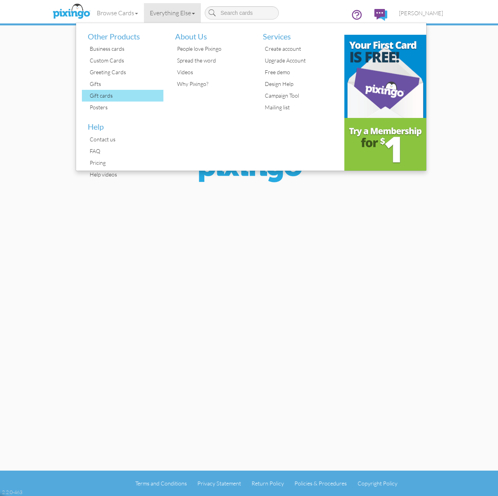
click at [109, 95] on div "Gift cards" at bounding box center [126, 96] width 76 height 12
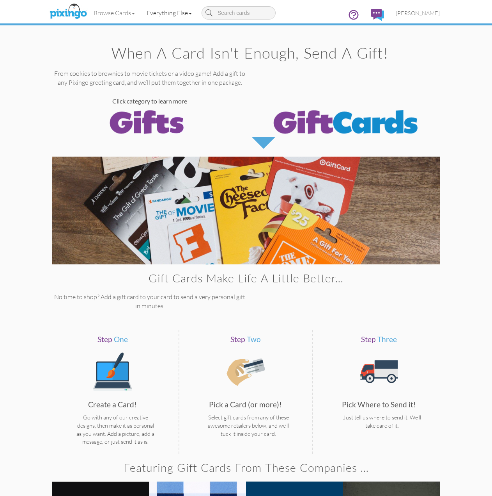
click at [166, 12] on link "Everything Else" at bounding box center [169, 13] width 57 height 20
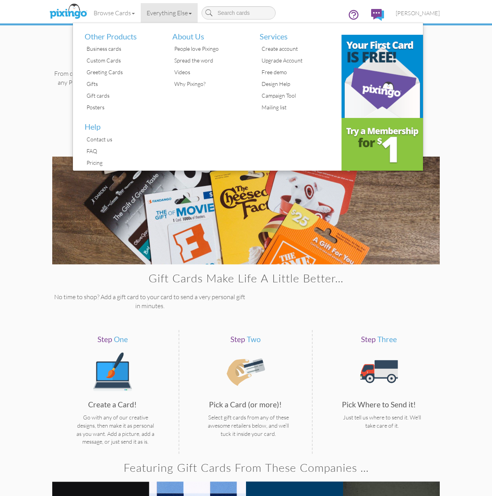
click at [314, 2] on div "Browse Cards Business Accounting Automotive Chiropractor Customer Dental Financ…" at bounding box center [246, 15] width 388 height 31
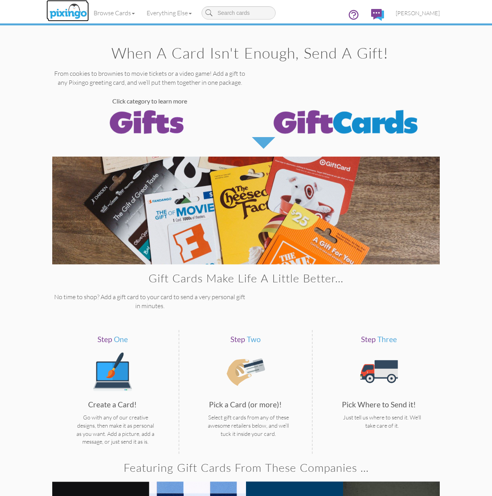
click at [68, 11] on img at bounding box center [68, 12] width 41 height 20
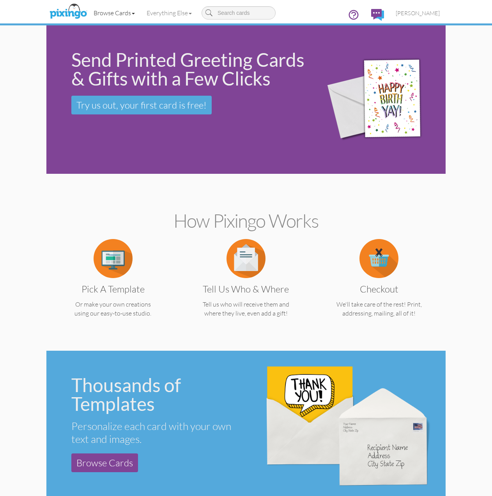
click at [126, 11] on link "Browse Cards" at bounding box center [114, 13] width 53 height 20
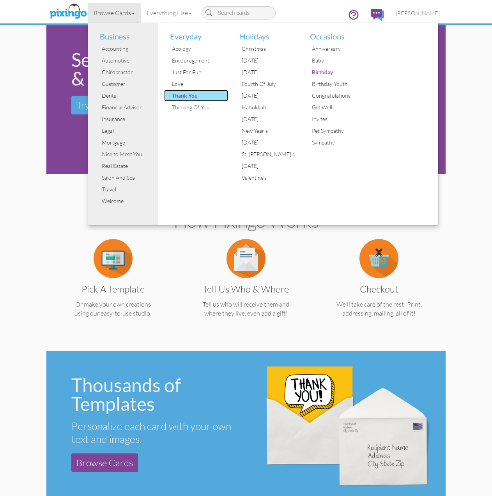
click at [192, 97] on div "Thank You" at bounding box center [199, 96] width 59 height 12
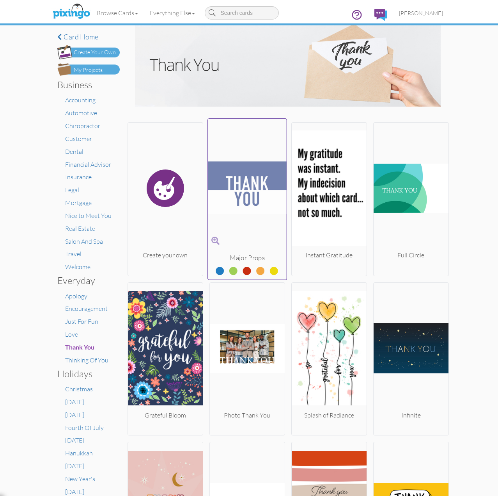
click at [263, 198] on img at bounding box center [247, 187] width 79 height 131
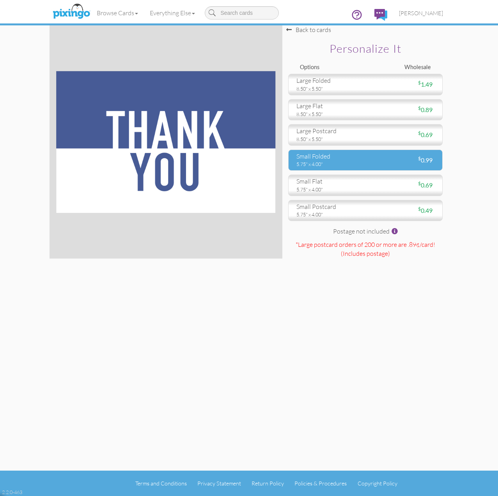
click at [366, 165] on div "small folded 5.75" x 4.00" $ 0.99" at bounding box center [365, 159] width 155 height 21
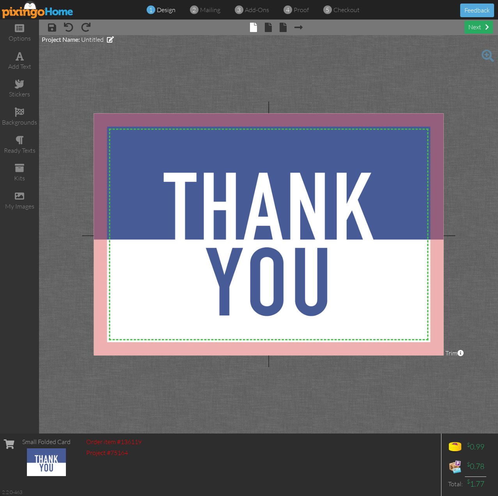
click at [481, 23] on div "next" at bounding box center [479, 27] width 28 height 13
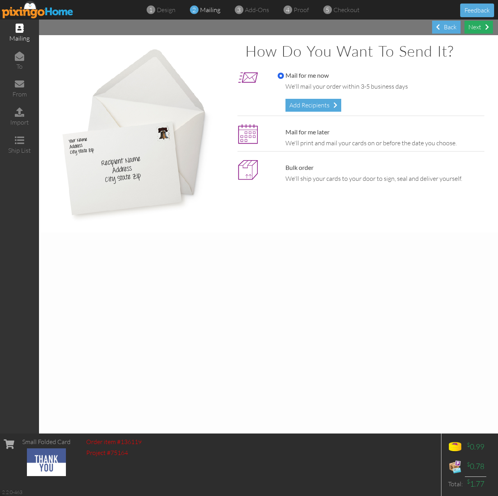
click at [482, 30] on div "Next" at bounding box center [479, 27] width 28 height 13
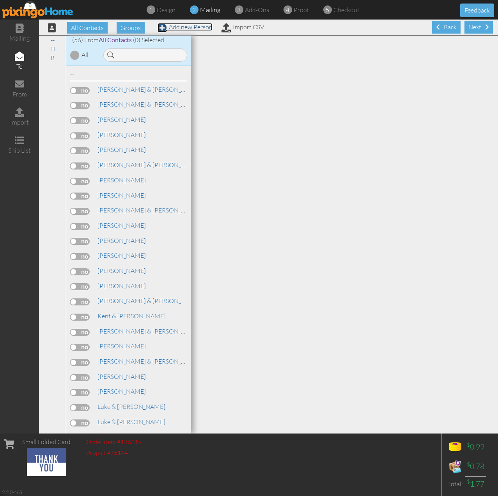
click at [167, 30] on link "Add new Person" at bounding box center [185, 27] width 55 height 8
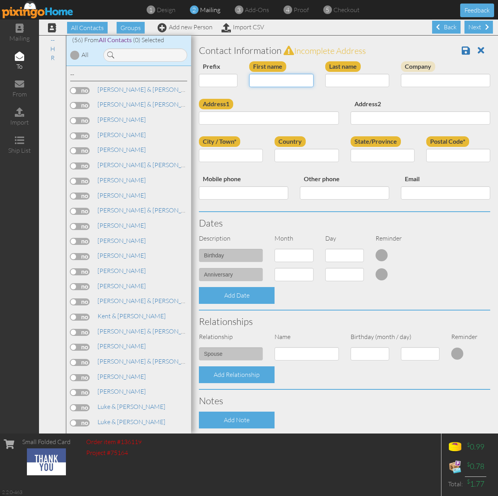
click at [277, 83] on input "First name" at bounding box center [281, 80] width 64 height 13
type input "[PERSON_NAME] & [PERSON_NAME]"
click at [334, 80] on input "Last name" at bounding box center [357, 80] width 64 height 13
type input "Nelson"
click at [255, 117] on input "Address1" at bounding box center [269, 117] width 140 height 13
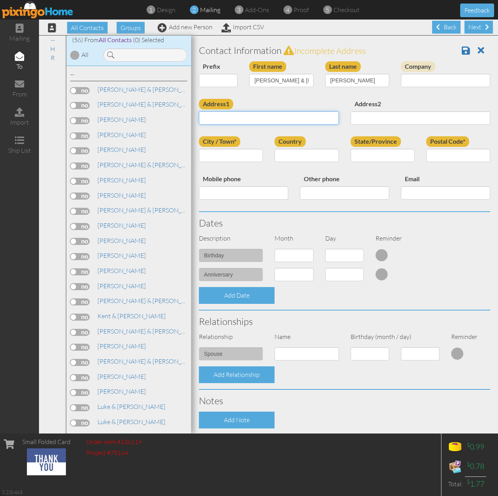
paste input "14871 S Auburn Sky Dr #122 Draper (UT Cnty), UT 84020"
type input "14871 S Auburn Sky Dr #122 Draper (UT Cnty), UT 84020"
click at [238, 156] on input "City / Town*" at bounding box center [231, 155] width 64 height 13
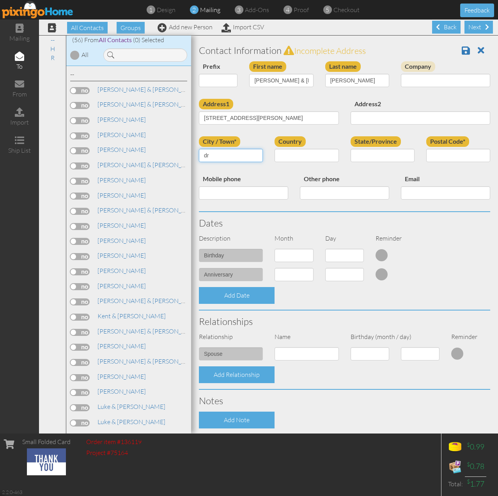
type input "d"
type input "[PERSON_NAME]"
select select "object:2544"
select select "object:2843"
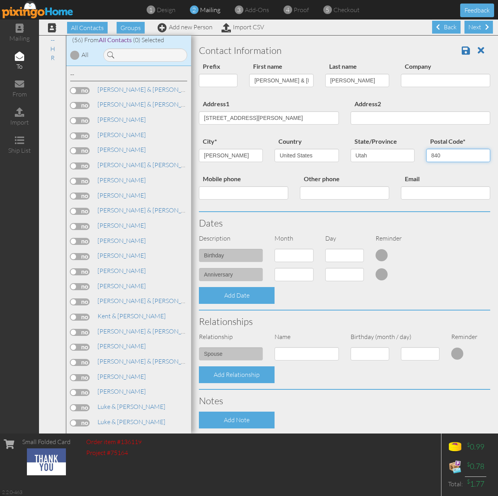
type input "840"
click at [268, 118] on input "14871 S Auburn Sky Dr #122 Draper (UT Cnty), UT 84020" at bounding box center [269, 117] width 140 height 13
type input "14871 S Auburn Sky Dr UT Cnty), UT 84020"
click at [433, 151] on input "840" at bounding box center [458, 155] width 64 height 13
type input "84020"
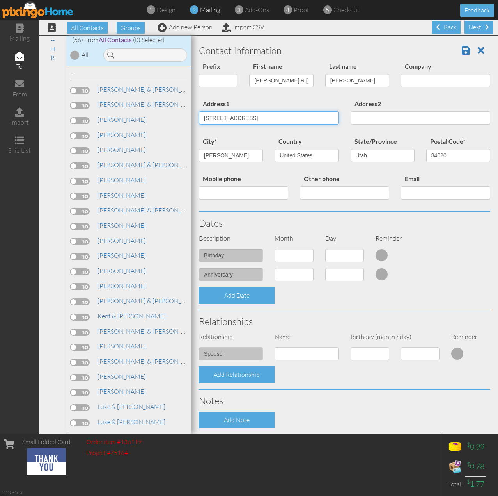
drag, startPoint x: 311, startPoint y: 124, endPoint x: 380, endPoint y: 120, distance: 68.4
click at [377, 122] on div "Address1 14871 S Auburn Sky Dr UT Cnty), UT 84020 Address2" at bounding box center [344, 117] width 303 height 37
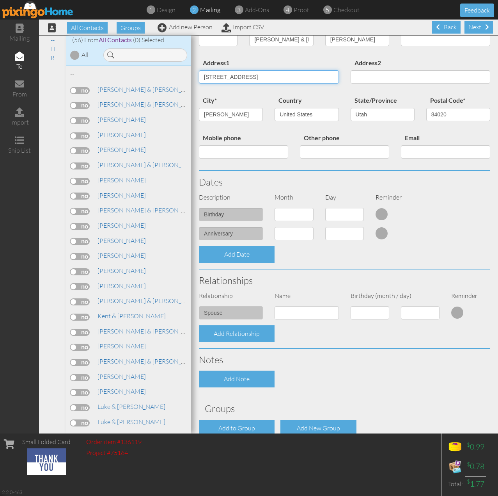
scroll to position [84, 0]
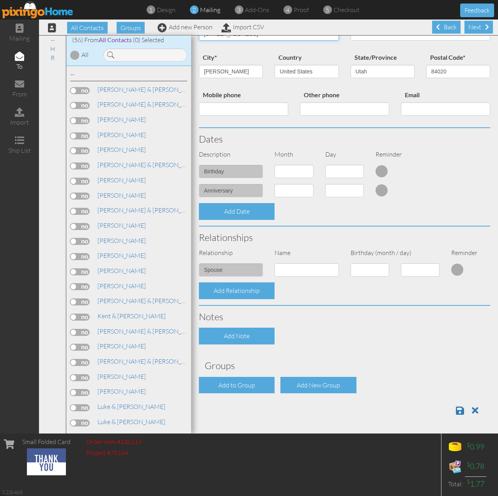
type input "[STREET_ADDRESS]"
click at [289, 193] on select "1 - Jan 2 - Feb 3 - Mar 4 - Apr 5 - May 6 - Jun 7 - Jul 8 - Aug 9 - Sep 10 - Oc…" at bounding box center [294, 190] width 39 height 13
click at [297, 192] on select "1 - Jan 2 - Feb 3 - Mar 4 - Apr 5 - May 6 - Jun 7 - Jul 8 - Aug 9 - Sep 10 - Oc…" at bounding box center [294, 190] width 39 height 13
select select "object:2540"
click at [275, 184] on select "1 - Jan 2 - Feb 3 - Mar 4 - Apr 5 - May 6 - Jun 7 - Jul 8 - Aug 9 - Sep 10 - Oc…" at bounding box center [294, 190] width 39 height 13
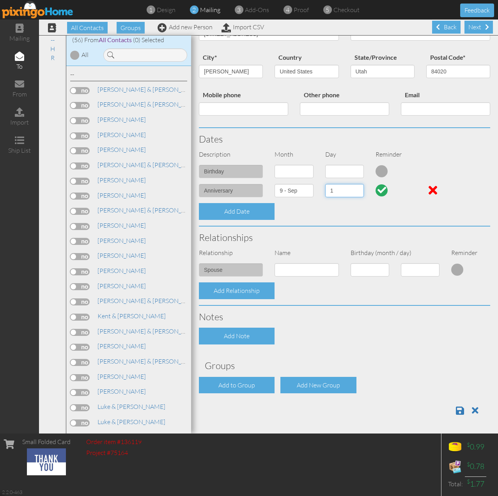
click at [354, 194] on select "1 2 3 4 5 6 7 8 9 10 11 12 13 14 15 16 17 18 19 20 21 22 23 24 25 26 27 28 29 30" at bounding box center [344, 190] width 39 height 13
select select "number:2"
click at [325, 184] on select "1 2 3 4 5 6 7 8 9 10 11 12 13 14 15 16 17 18 19 20 21 22 23 24 25 26 27 28 29 30" at bounding box center [344, 190] width 39 height 13
click at [456, 415] on span at bounding box center [460, 409] width 8 height 9
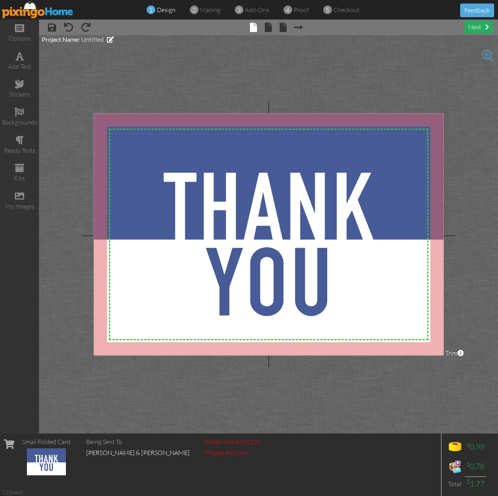
click at [481, 28] on div "next" at bounding box center [479, 27] width 28 height 13
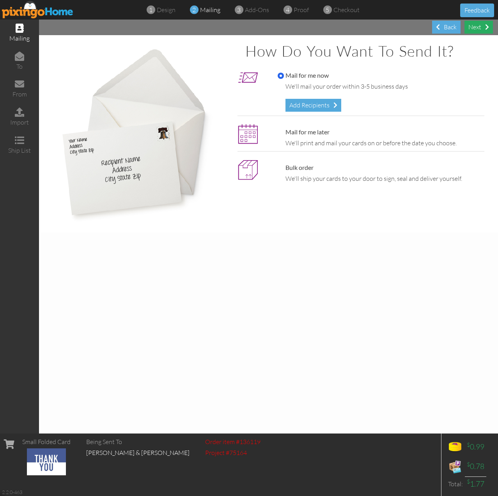
click at [477, 30] on div "Next" at bounding box center [479, 27] width 28 height 13
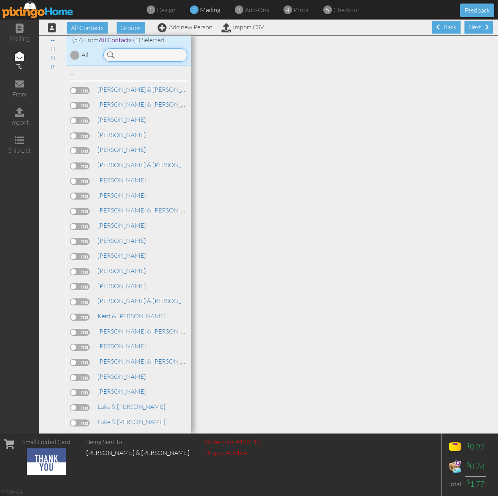
click at [137, 56] on input at bounding box center [145, 54] width 84 height 13
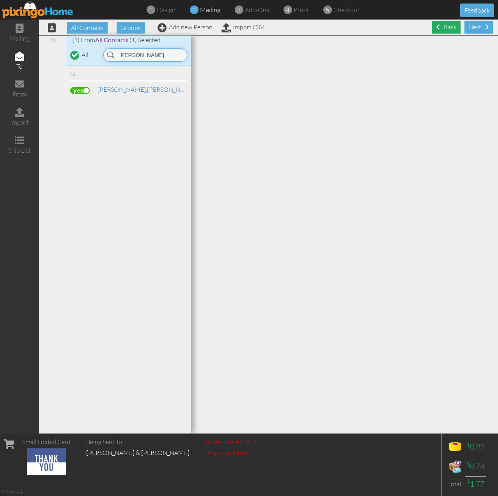
type input "[PERSON_NAME]"
click at [444, 27] on div "Back" at bounding box center [446, 27] width 28 height 13
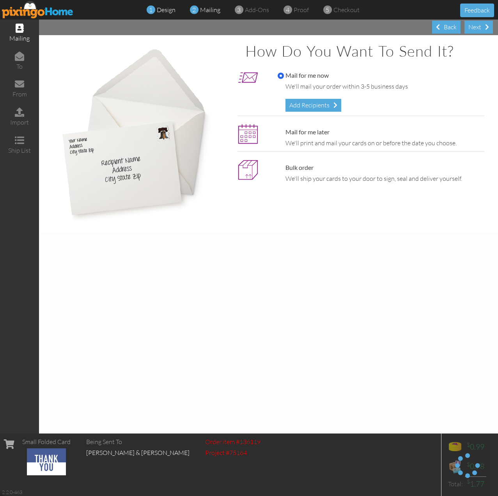
click at [170, 9] on span "design" at bounding box center [166, 10] width 19 height 8
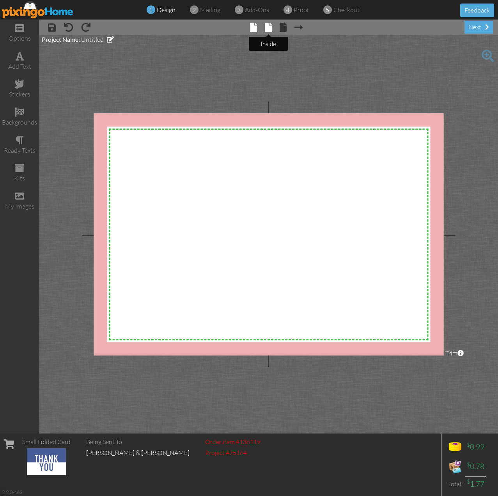
click at [266, 27] on span at bounding box center [268, 27] width 7 height 9
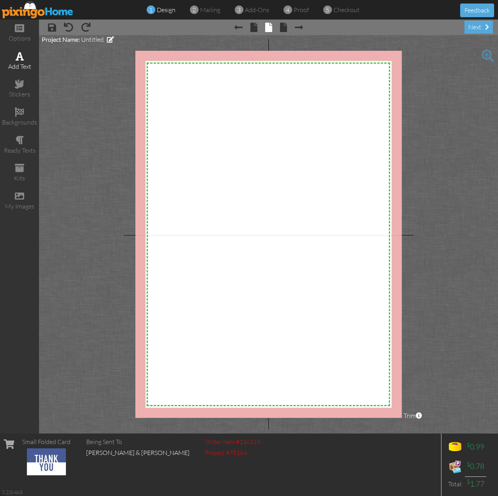
click at [18, 53] on span at bounding box center [20, 56] width 8 height 9
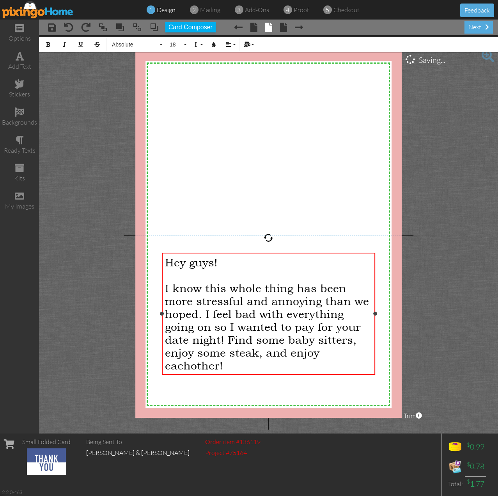
click at [192, 367] on span "I know this whole thing has been more stressful and annoying than we hoped. I f…" at bounding box center [267, 326] width 204 height 90
click at [238, 366] on div "I know this whole thing has been more stressful and annoying than we hoped. I f…" at bounding box center [268, 326] width 207 height 90
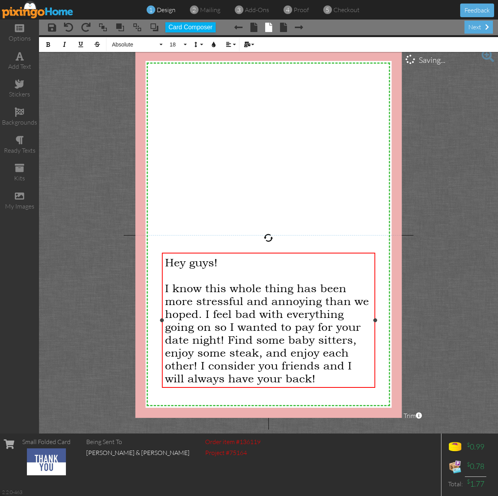
click at [296, 275] on div "​" at bounding box center [268, 274] width 207 height 13
click at [437, 237] on project-studio-wrapper "X X X X X X X X X X X X X X X X X X X X X X X X X X X X X X X X X X X X X X X X…" at bounding box center [268, 234] width 459 height 398
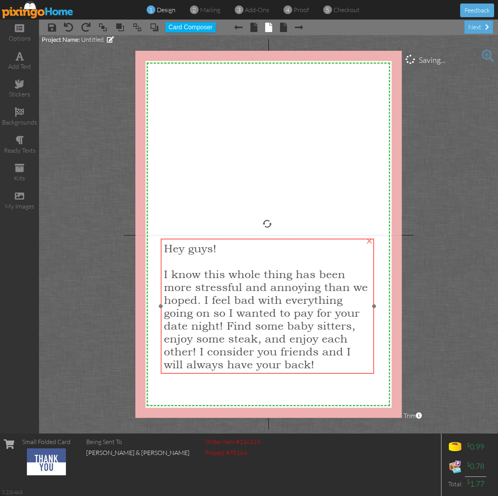
drag, startPoint x: 324, startPoint y: 275, endPoint x: 325, endPoint y: 262, distance: 13.4
click at [325, 262] on div at bounding box center [267, 260] width 207 height 13
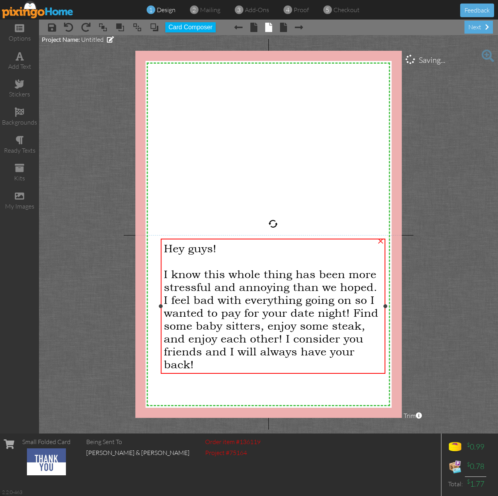
drag, startPoint x: 375, startPoint y: 305, endPoint x: 387, endPoint y: 306, distance: 11.3
click at [387, 306] on div at bounding box center [386, 306] width 4 height 4
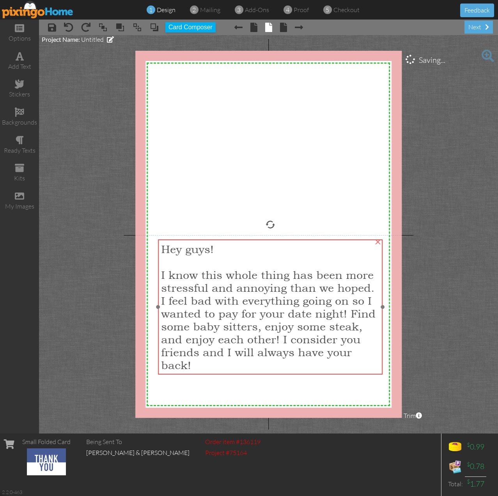
click at [322, 304] on span "I know this whole thing has been more stressful and annoying than we hoped. I f…" at bounding box center [268, 319] width 215 height 103
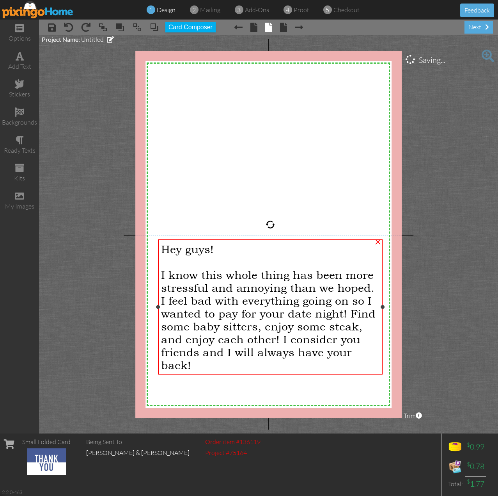
click at [282, 311] on span "I know this whole thing has been more stressful and annoying than we hoped. I f…" at bounding box center [268, 319] width 215 height 103
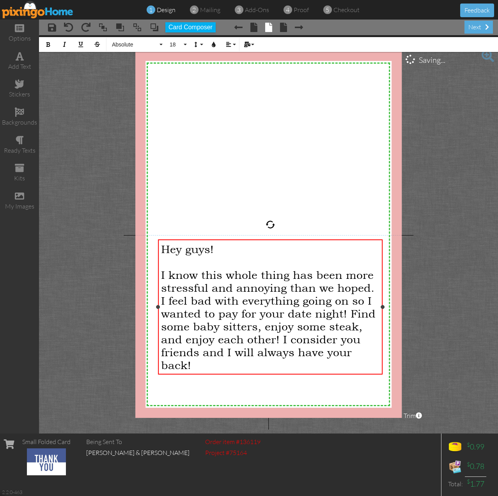
click at [282, 311] on span "I know this whole thing has been more stressful and annoying than we hoped. I f…" at bounding box center [268, 319] width 215 height 103
click at [284, 311] on span "I know this whole thing has been more stressful and annoying than we hoped. I f…" at bounding box center [268, 319] width 215 height 103
click at [275, 341] on span "I know this whole thing has been more stressful and annoying than we hoped. I f…" at bounding box center [267, 319] width 213 height 103
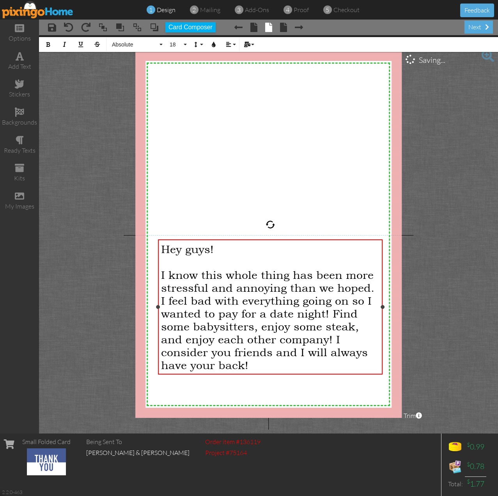
click at [332, 339] on span "I know this whole thing has been more stressful and annoying than we hoped. I f…" at bounding box center [267, 319] width 213 height 103
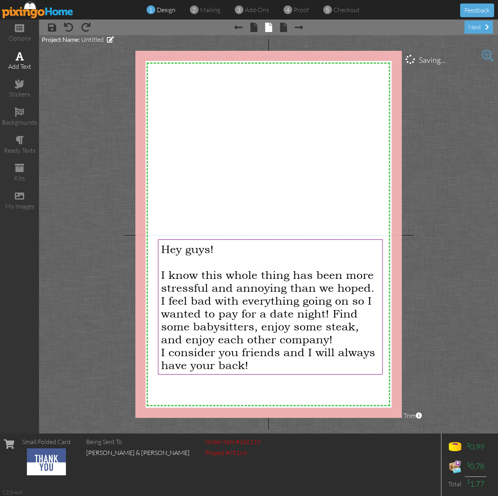
click at [22, 67] on div "add text" at bounding box center [19, 66] width 39 height 9
click at [330, 107] on div at bounding box center [268, 96] width 217 height 23
drag, startPoint x: 376, startPoint y: 98, endPoint x: 214, endPoint y: 93, distance: 162.0
click at [214, 93] on div "- Hyrum ×" at bounding box center [188, 103] width 52 height 32
drag, startPoint x: 214, startPoint y: 93, endPoint x: 224, endPoint y: 94, distance: 9.8
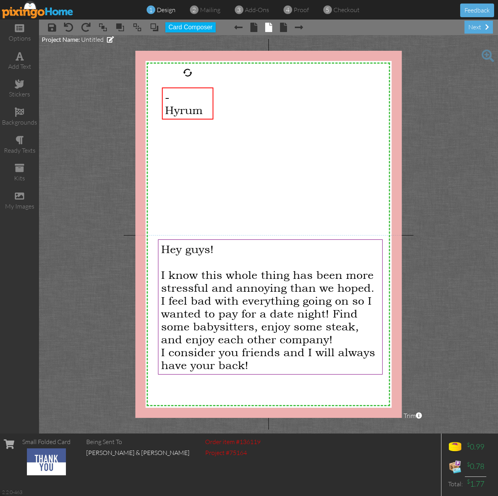
click at [224, 94] on div "X X X X X X X X X X X X X X X X X X X X X X X X X X X X X X X X X X X X X X X X…" at bounding box center [268, 234] width 267 height 367
click at [207, 103] on div "- Hyrum" at bounding box center [187, 104] width 45 height 26
click at [217, 105] on div "X X X X X X X X X X X X X X X X X X X X X X X X X X X X X X X X X X X X X X X X…" at bounding box center [268, 234] width 267 height 367
click at [203, 103] on span "- Hyrum" at bounding box center [184, 104] width 38 height 26
drag, startPoint x: 214, startPoint y: 104, endPoint x: 225, endPoint y: 104, distance: 10.5
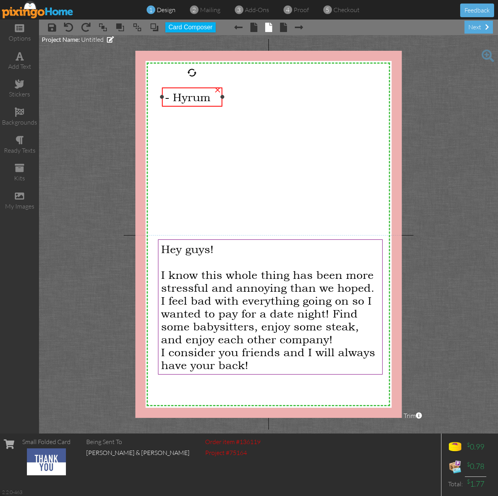
click at [222, 104] on div "- Hyrum ×" at bounding box center [192, 96] width 60 height 19
drag, startPoint x: 214, startPoint y: 102, endPoint x: 258, endPoint y: 391, distance: 292.0
click at [254, 391] on span "- Hyrum" at bounding box center [232, 385] width 46 height 13
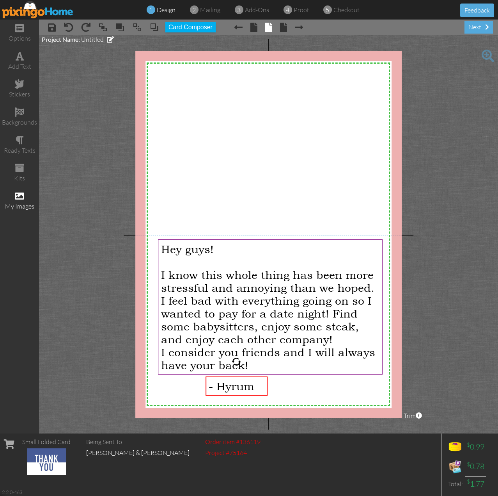
click at [27, 200] on div "my images" at bounding box center [19, 200] width 39 height 27
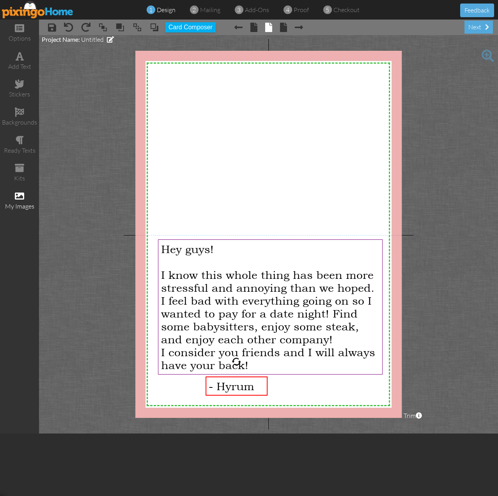
click at [20, 204] on div "my images" at bounding box center [19, 206] width 39 height 9
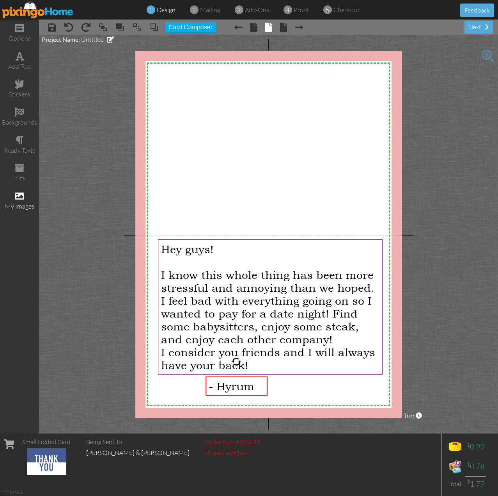
click at [23, 202] on div "my images" at bounding box center [19, 206] width 39 height 9
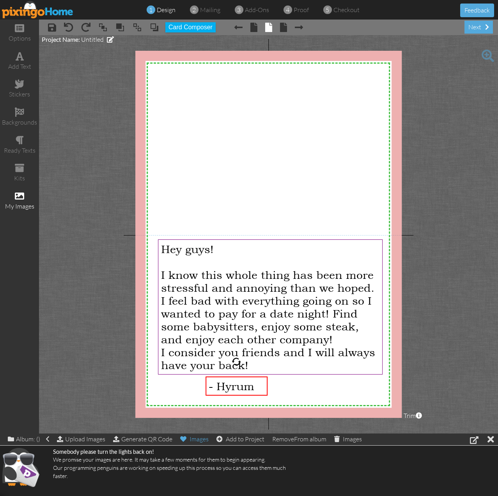
click at [199, 437] on div "Images" at bounding box center [194, 438] width 28 height 11
click at [125, 463] on div "Somebody please turn the lights back on! We promise your images are here. It ma…" at bounding box center [170, 464] width 234 height 32
click at [129, 439] on div "Generate QR Code" at bounding box center [142, 438] width 59 height 11
click at [90, 439] on div "Upload Images" at bounding box center [81, 438] width 48 height 11
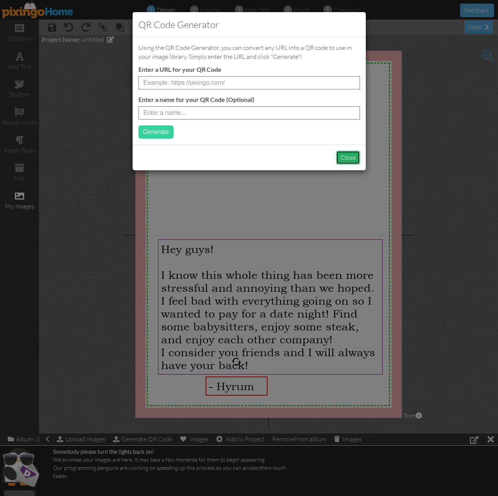
click at [346, 157] on button "Close" at bounding box center [348, 158] width 24 height 14
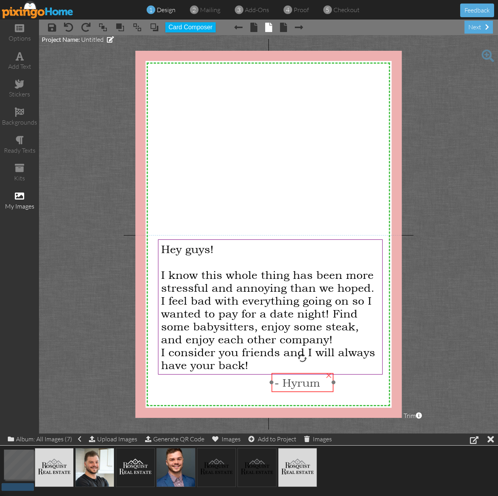
drag, startPoint x: 248, startPoint y: 388, endPoint x: 314, endPoint y: 384, distance: 66.0
click at [314, 384] on span "- Hyrum" at bounding box center [298, 382] width 46 height 13
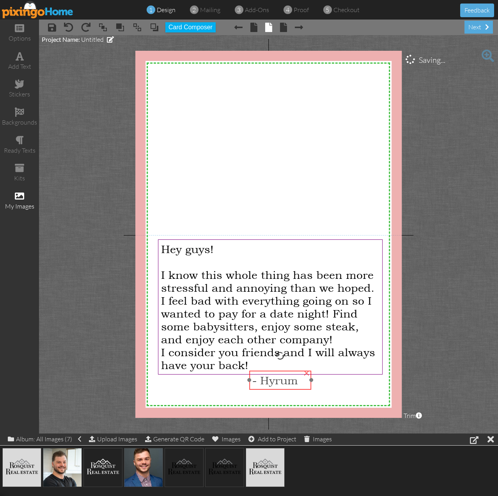
drag, startPoint x: 312, startPoint y: 386, endPoint x: 238, endPoint y: 406, distance: 76.8
click at [290, 384] on span "- Hyrum" at bounding box center [275, 379] width 46 height 13
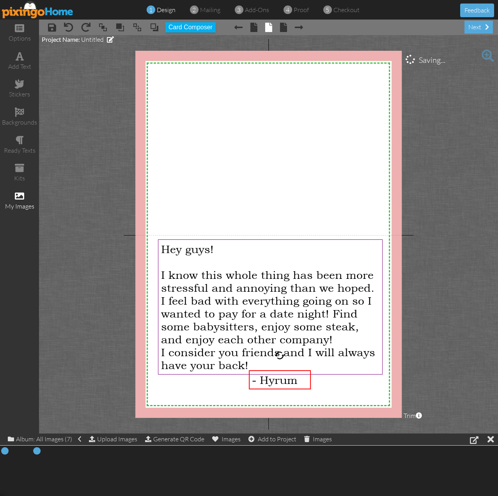
drag, startPoint x: 66, startPoint y: 469, endPoint x: 352, endPoint y: 377, distance: 299.8
click at [437, 366] on project-studio-wrapper "X X X X X X X X X X X X X X X X X X X X X X X X X X X X X X X X X X X X X X X X…" at bounding box center [268, 234] width 459 height 398
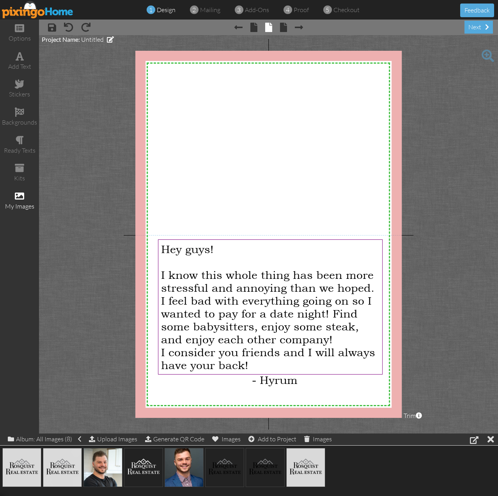
click at [78, 452] on span at bounding box center [75, 453] width 13 height 13
click at [115, 453] on span at bounding box center [116, 453] width 13 height 13
click at [117, 455] on span at bounding box center [116, 453] width 13 height 13
drag, startPoint x: 142, startPoint y: 457, endPoint x: 352, endPoint y: 373, distance: 225.8
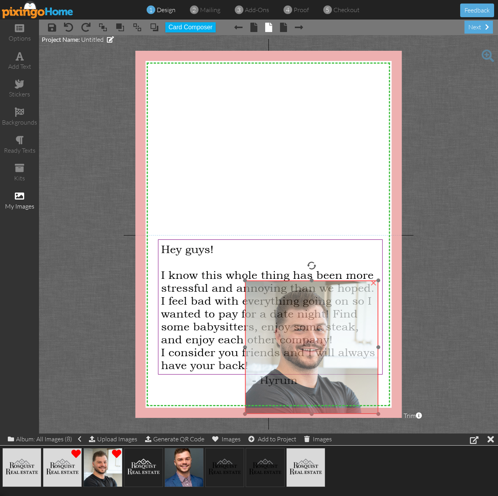
drag, startPoint x: 353, startPoint y: 377, endPoint x: 287, endPoint y: 309, distance: 95.2
click at [287, 309] on img at bounding box center [311, 346] width 133 height 133
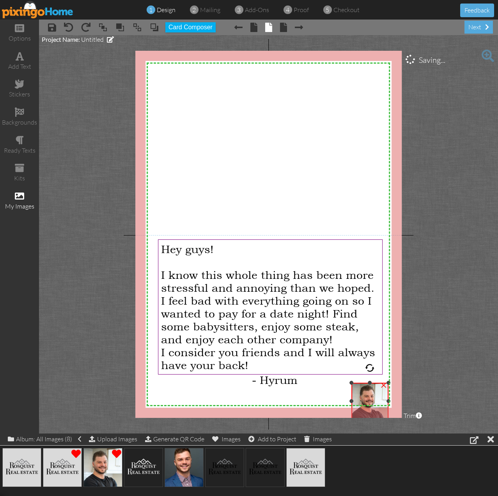
drag, startPoint x: 256, startPoint y: 287, endPoint x: 358, endPoint y: 386, distance: 142.1
click at [358, 386] on div "×" at bounding box center [370, 400] width 37 height 37
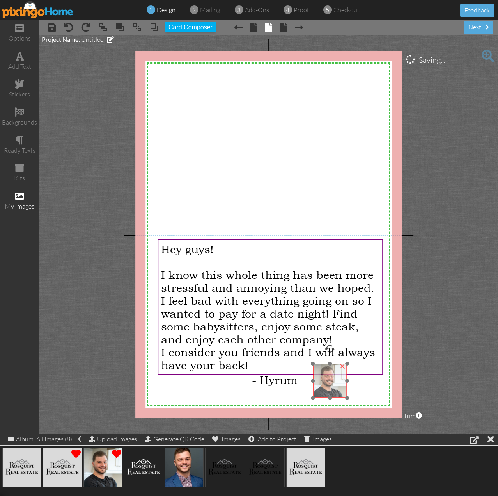
drag, startPoint x: 368, startPoint y: 398, endPoint x: 327, endPoint y: 376, distance: 46.8
click at [327, 376] on img at bounding box center [330, 380] width 34 height 34
click at [434, 339] on project-studio-wrapper "X X X X X X X X X X X X X X X X X X X X X X X X X X X X X X X X X X X X X X X X…" at bounding box center [268, 234] width 459 height 398
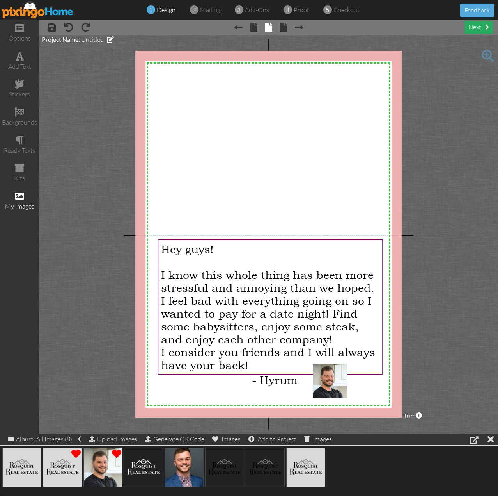
click at [470, 30] on div "next" at bounding box center [479, 27] width 28 height 13
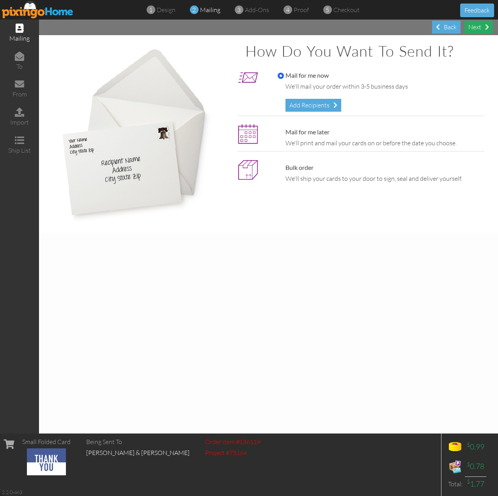
click at [473, 29] on div "Next" at bounding box center [479, 27] width 28 height 13
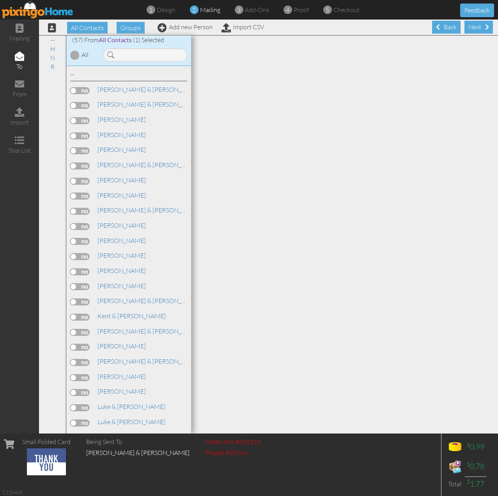
click at [474, 29] on div "Next" at bounding box center [479, 27] width 28 height 13
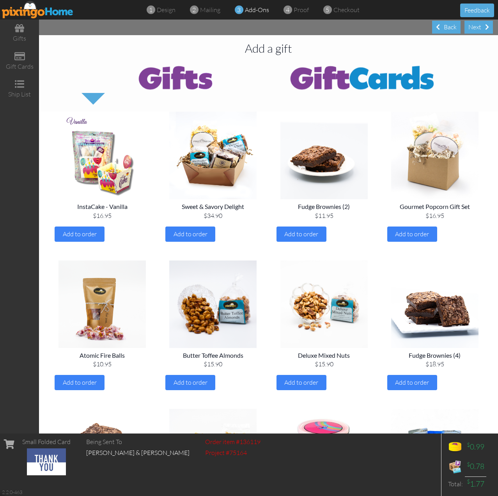
click at [332, 80] on img at bounding box center [362, 77] width 187 height 31
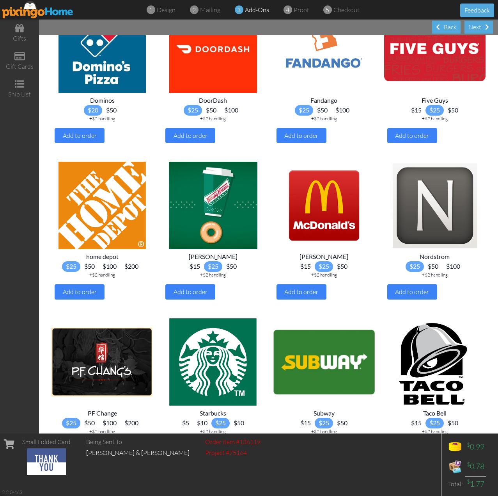
scroll to position [637, 0]
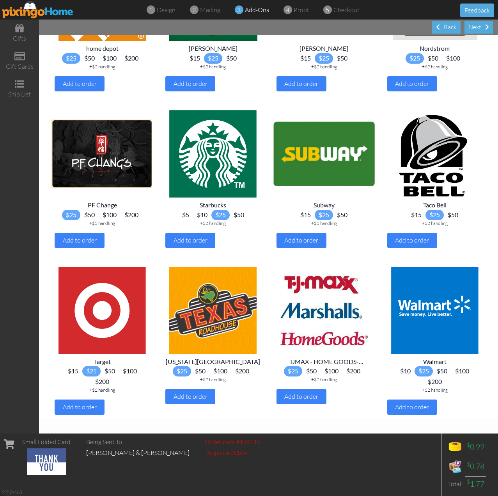
click at [216, 371] on span "$100" at bounding box center [221, 371] width 22 height 11
click at [169, 12] on span "design" at bounding box center [166, 10] width 19 height 8
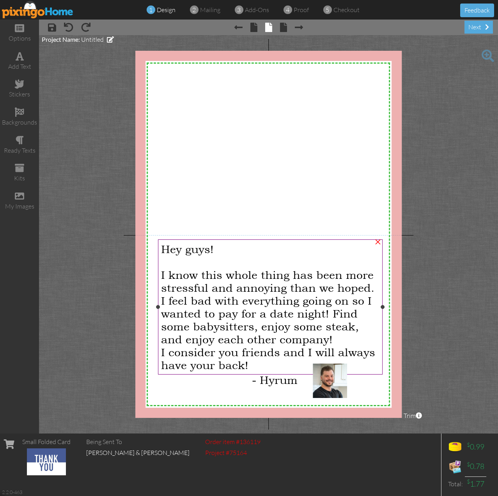
click at [327, 313] on span "I know this whole thing has been more stressful and annoying than we hoped. I f…" at bounding box center [267, 306] width 213 height 77
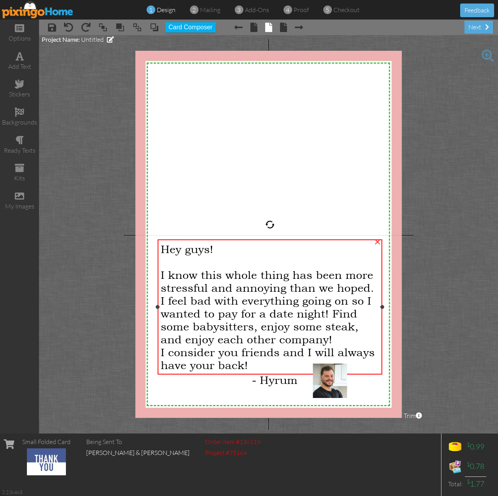
click at [327, 313] on span "I know this whole thing has been more stressful and annoying than we hoped. I f…" at bounding box center [267, 306] width 213 height 77
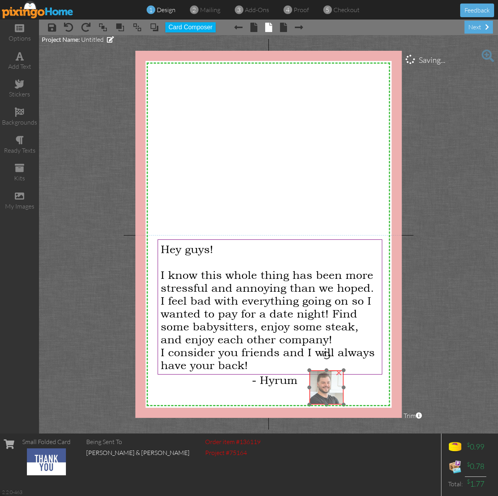
drag, startPoint x: 332, startPoint y: 389, endPoint x: 329, endPoint y: 396, distance: 7.5
click at [329, 396] on img at bounding box center [326, 387] width 34 height 34
click at [333, 380] on div "×" at bounding box center [326, 387] width 34 height 34
click at [327, 352] on div at bounding box center [326, 354] width 9 height 9
click at [329, 312] on span "I know this whole thing has been more stressful and annoying than we hoped. I f…" at bounding box center [267, 306] width 213 height 77
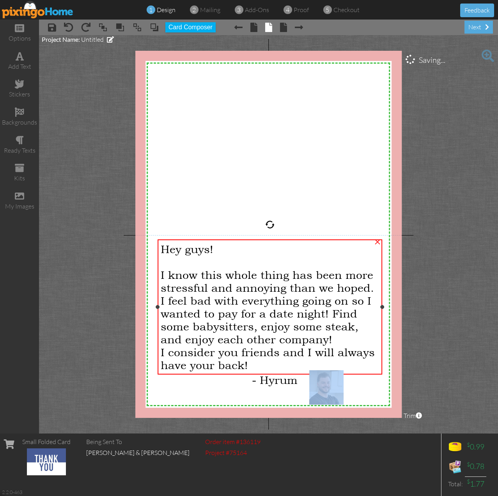
click at [329, 312] on span "I know this whole thing has been more stressful and annoying than we hoped. I f…" at bounding box center [267, 306] width 213 height 77
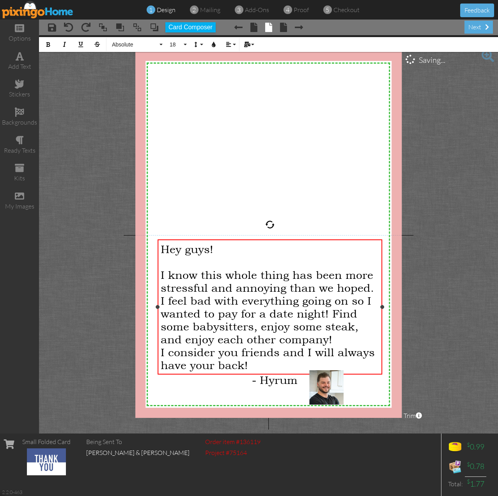
click at [329, 313] on span "I know this whole thing has been more stressful and annoying than we hoped. I f…" at bounding box center [267, 306] width 213 height 77
click at [217, 326] on span "I know this whole thing has been more stressful and annoying than we hoped. I f…" at bounding box center [267, 306] width 213 height 77
drag, startPoint x: 185, startPoint y: 337, endPoint x: 216, endPoint y: 339, distance: 31.3
click at [213, 340] on span "I know this whole thing has been more stressful and annoying than we hoped. I f…" at bounding box center [267, 306] width 213 height 77
click at [241, 339] on span "I know this whole thing has been more stressful and annoying than we hoped. I f…" at bounding box center [267, 306] width 213 height 77
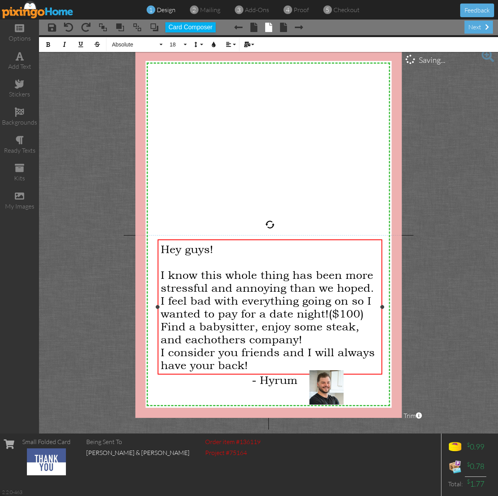
drag, startPoint x: 300, startPoint y: 336, endPoint x: 302, endPoint y: 329, distance: 7.3
click at [300, 335] on span "I know this whole thing has been more stressful and annoying than we hoped. I f…" at bounding box center [267, 306] width 213 height 77
click at [223, 335] on span "I know this whole thing has been more stressful and annoying than we hoped. I f…" at bounding box center [267, 306] width 213 height 77
click at [474, 30] on div "next" at bounding box center [479, 27] width 28 height 13
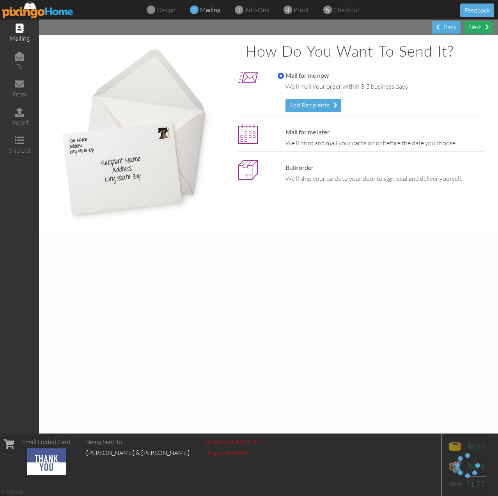
click at [474, 30] on div "Next" at bounding box center [479, 27] width 28 height 13
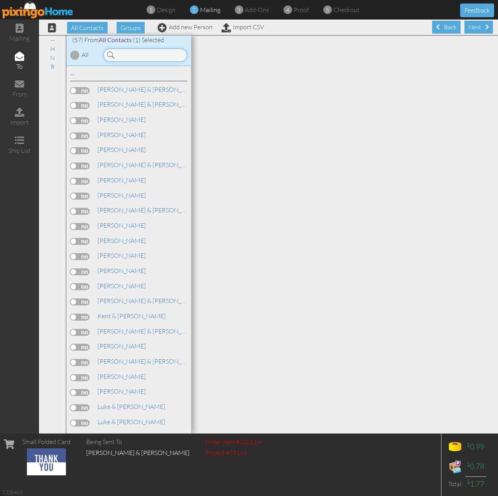
click at [174, 55] on input at bounding box center [145, 54] width 84 height 13
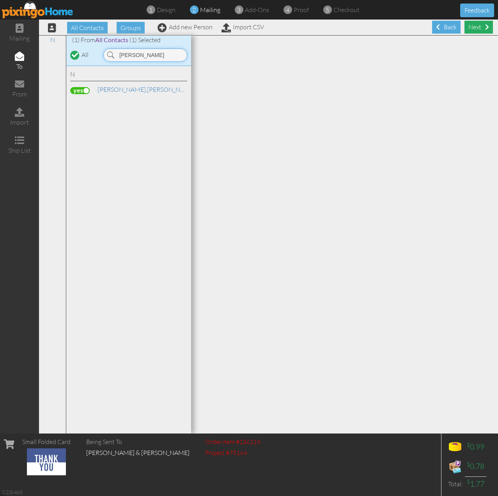
type input "[PERSON_NAME]"
click at [476, 25] on div "Next" at bounding box center [479, 27] width 28 height 13
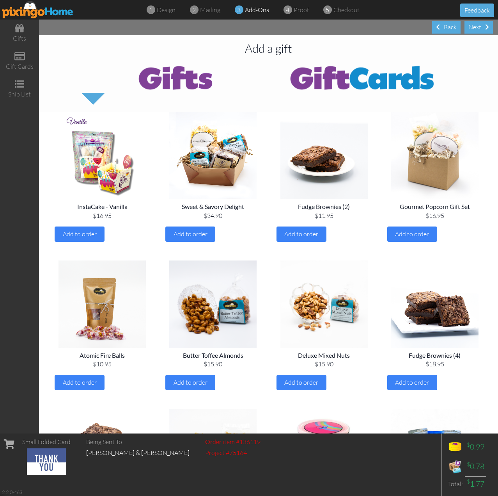
click at [384, 73] on img at bounding box center [362, 77] width 187 height 31
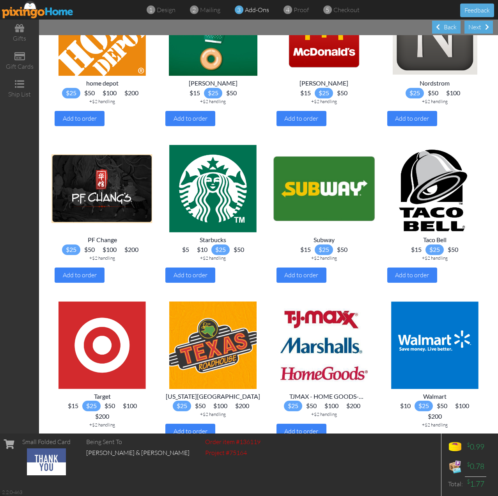
scroll to position [637, 0]
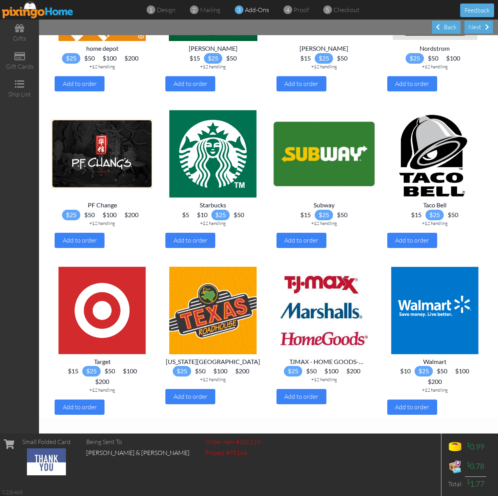
click at [220, 367] on span "$100" at bounding box center [221, 371] width 22 height 11
click at [202, 398] on span "Add to order" at bounding box center [191, 396] width 34 height 8
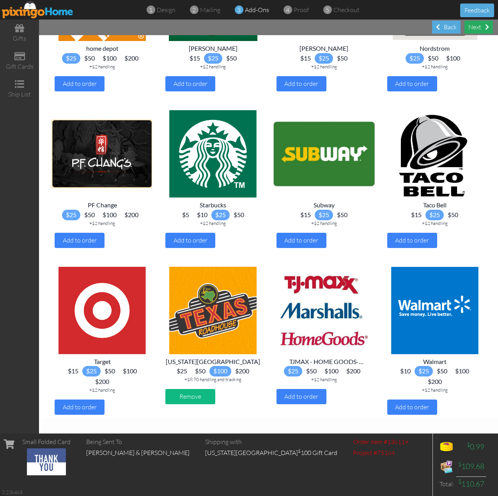
click at [480, 25] on div "Next" at bounding box center [479, 27] width 28 height 13
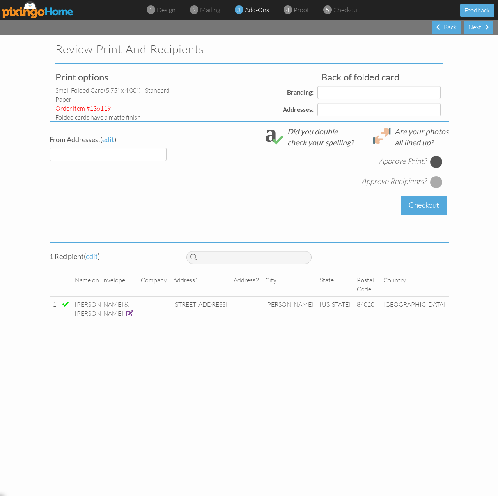
select select "object:1338"
select select "object:1342"
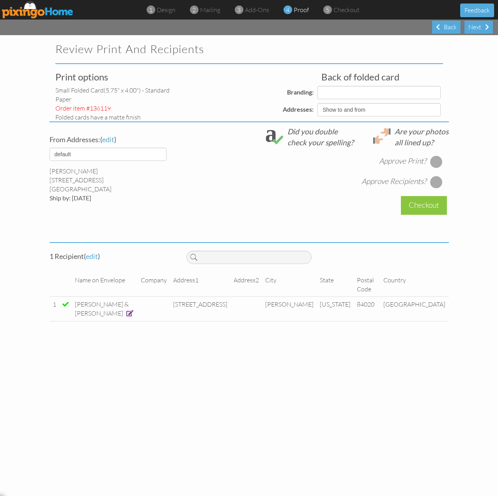
select select "object:1352"
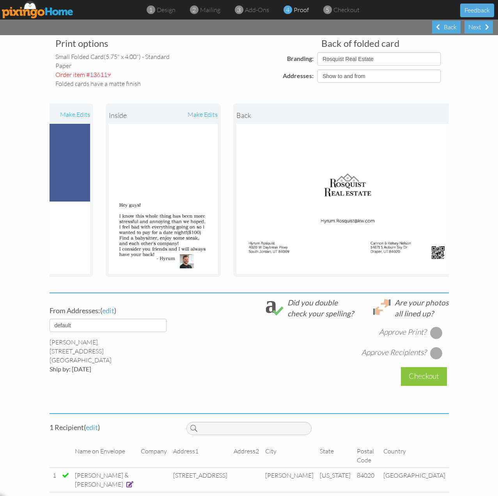
scroll to position [0, 185]
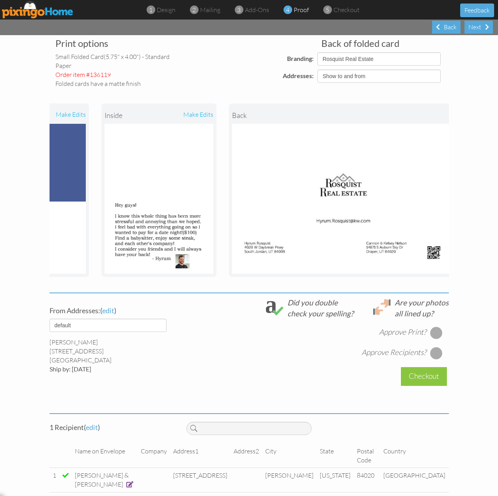
click at [430, 336] on div at bounding box center [436, 332] width 12 height 12
click at [432, 359] on div at bounding box center [436, 352] width 12 height 12
click at [419, 384] on div "Checkout" at bounding box center [424, 376] width 46 height 18
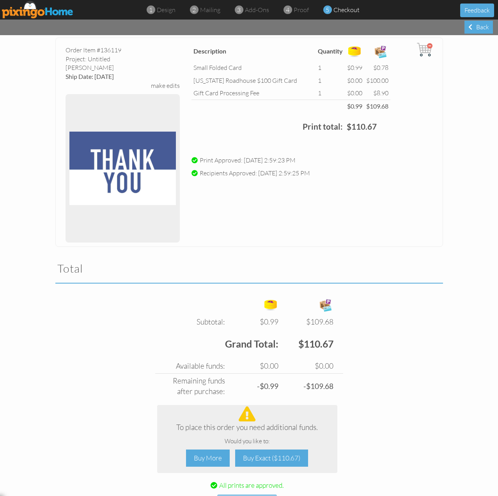
scroll to position [80, 0]
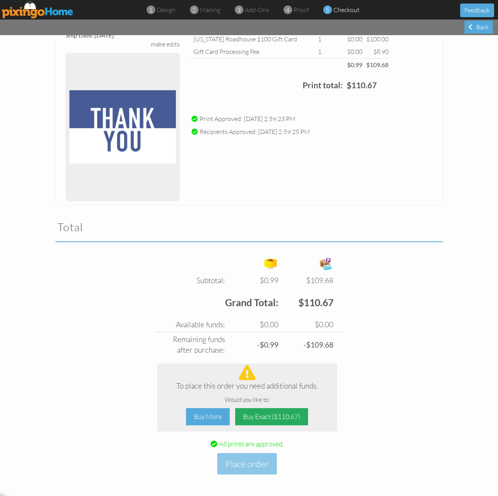
click at [258, 419] on div "Buy Exact ($110.67)" at bounding box center [271, 417] width 73 height 18
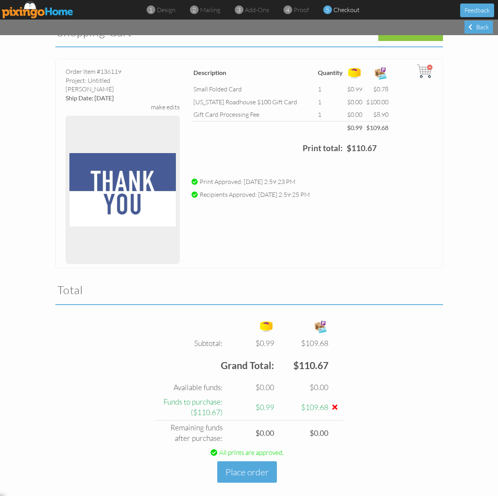
scroll to position [25, 0]
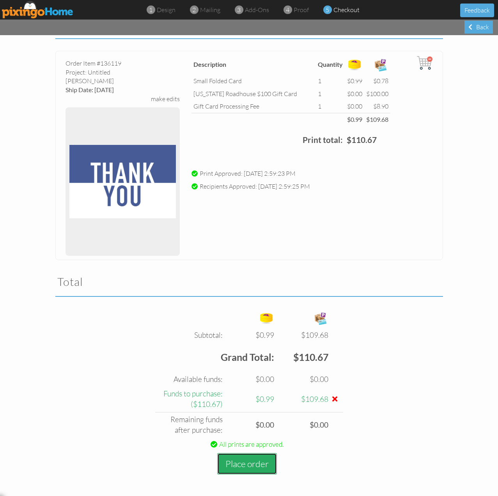
click at [245, 464] on button "Place order" at bounding box center [247, 463] width 60 height 21
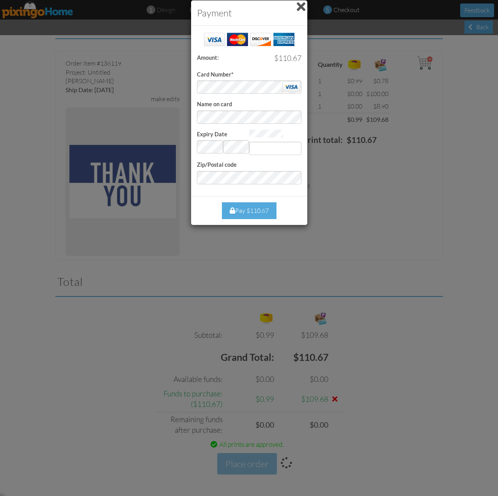
click at [270, 142] on div at bounding box center [275, 142] width 52 height 25
click at [270, 143] on input "Expiry Date" at bounding box center [275, 148] width 52 height 13
type input "761"
click at [258, 207] on div "Pay $110.67" at bounding box center [249, 210] width 55 height 17
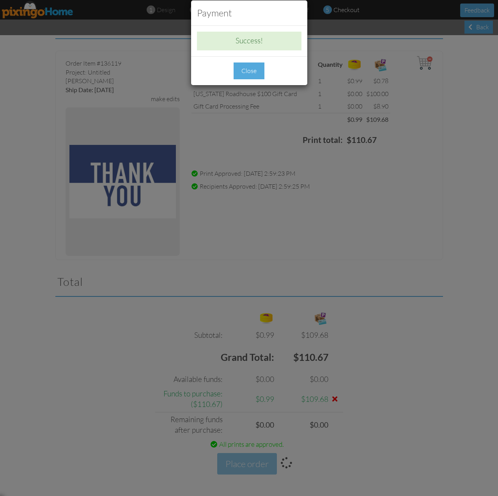
click at [248, 69] on div "Close" at bounding box center [249, 70] width 31 height 17
